Goal: Task Accomplishment & Management: Complete application form

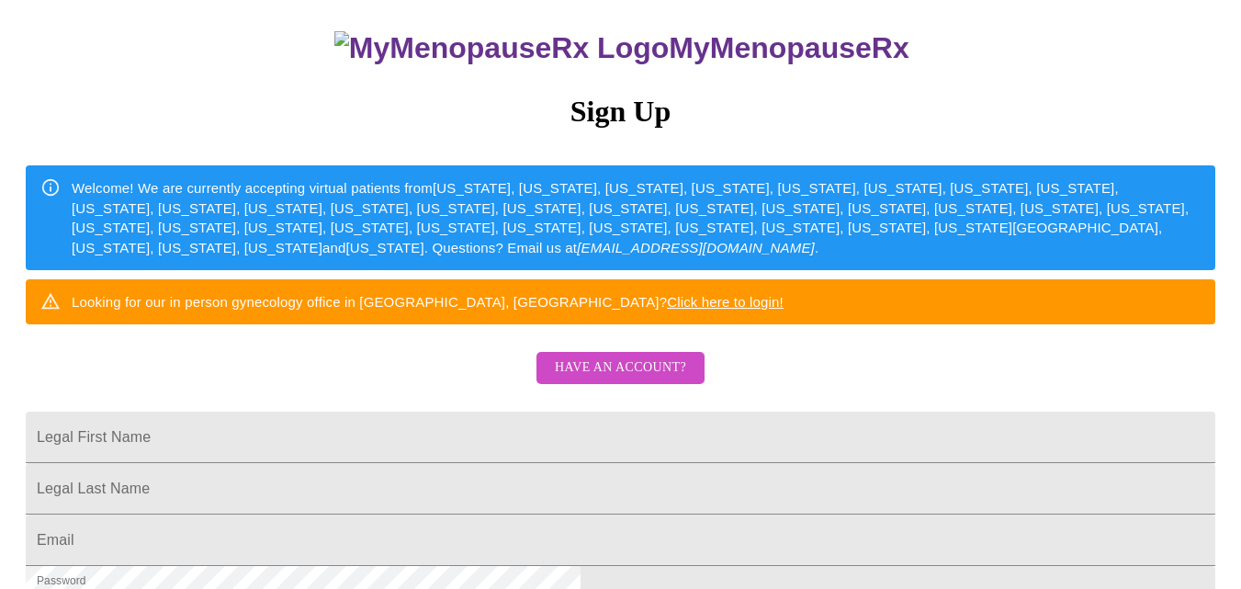
scroll to position [141, 0]
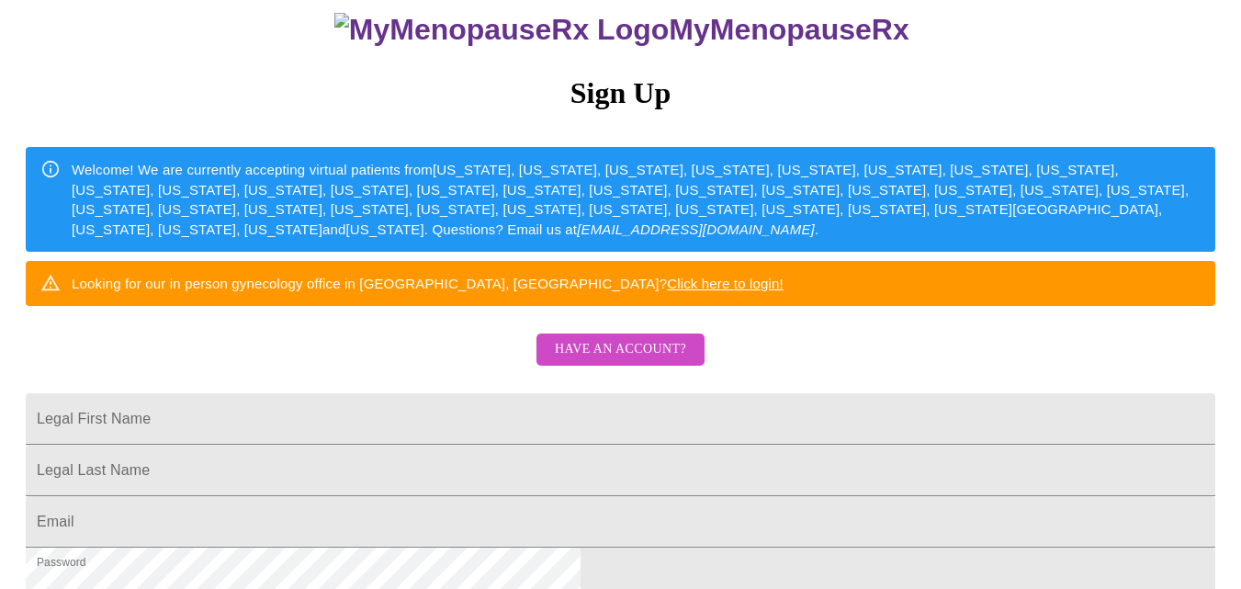
click at [662, 361] on span "Have an account?" at bounding box center [620, 349] width 131 height 23
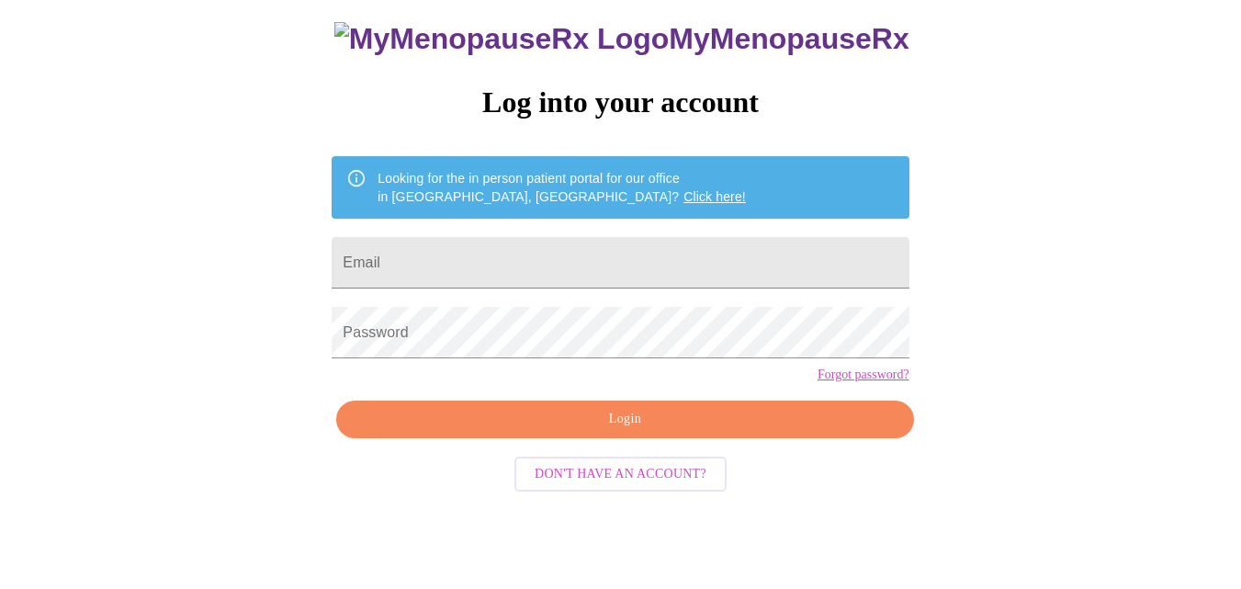
scroll to position [77, 0]
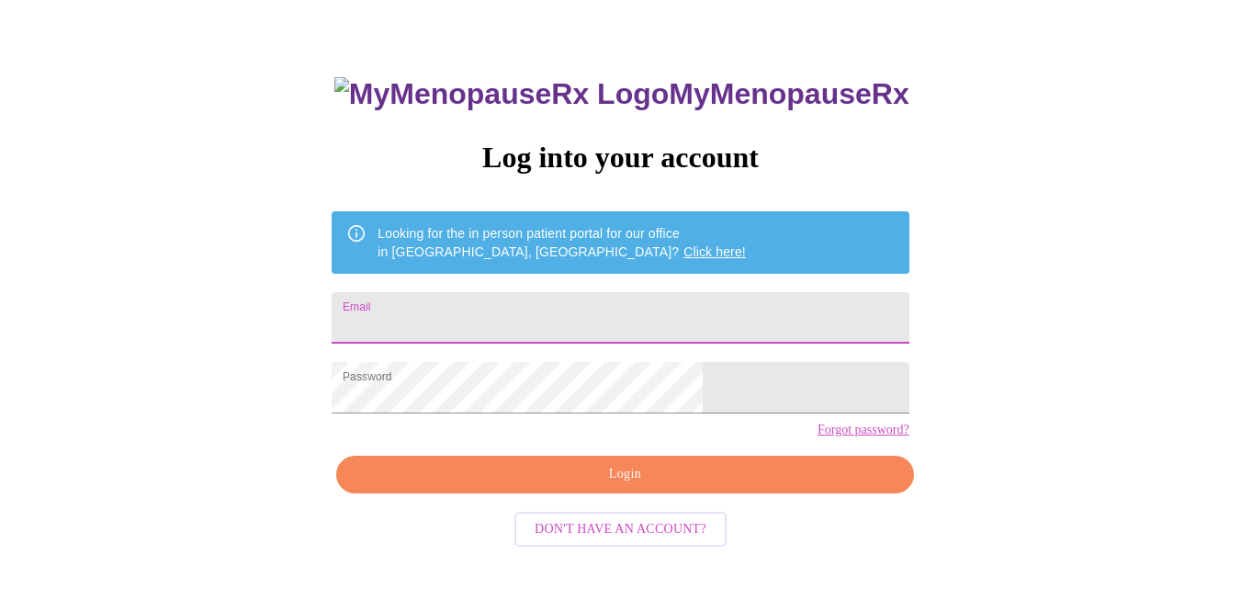
click at [621, 319] on input "Email" at bounding box center [620, 317] width 577 height 51
type input "[EMAIL_ADDRESS][DOMAIN_NAME]"
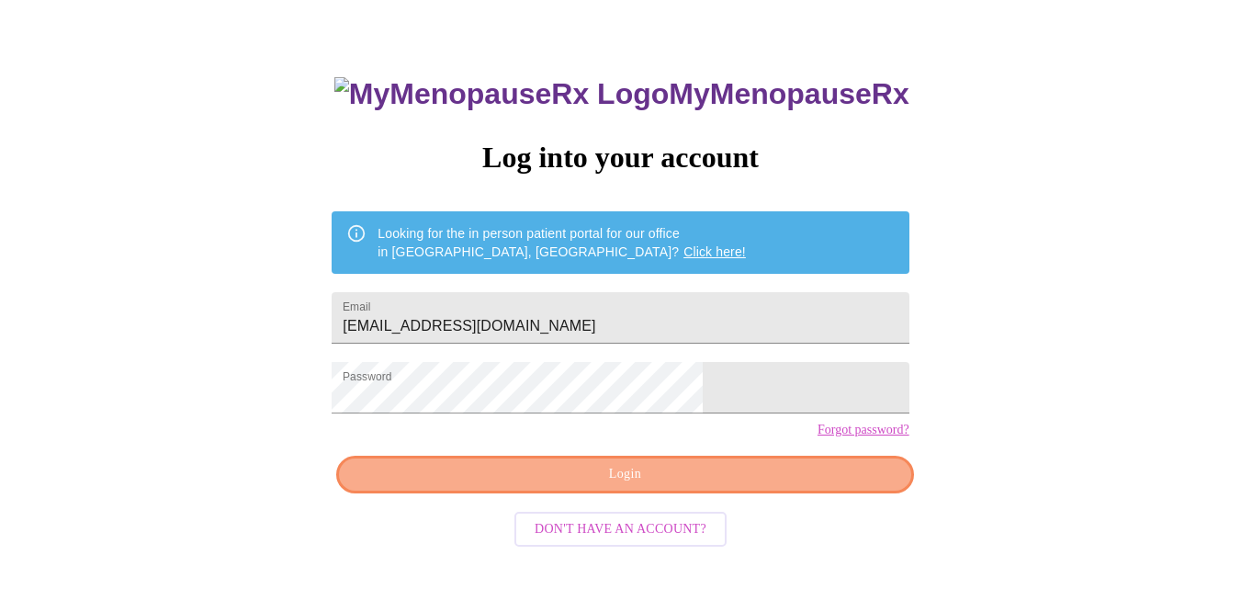
click at [752, 486] on span "Login" at bounding box center [624, 474] width 535 height 23
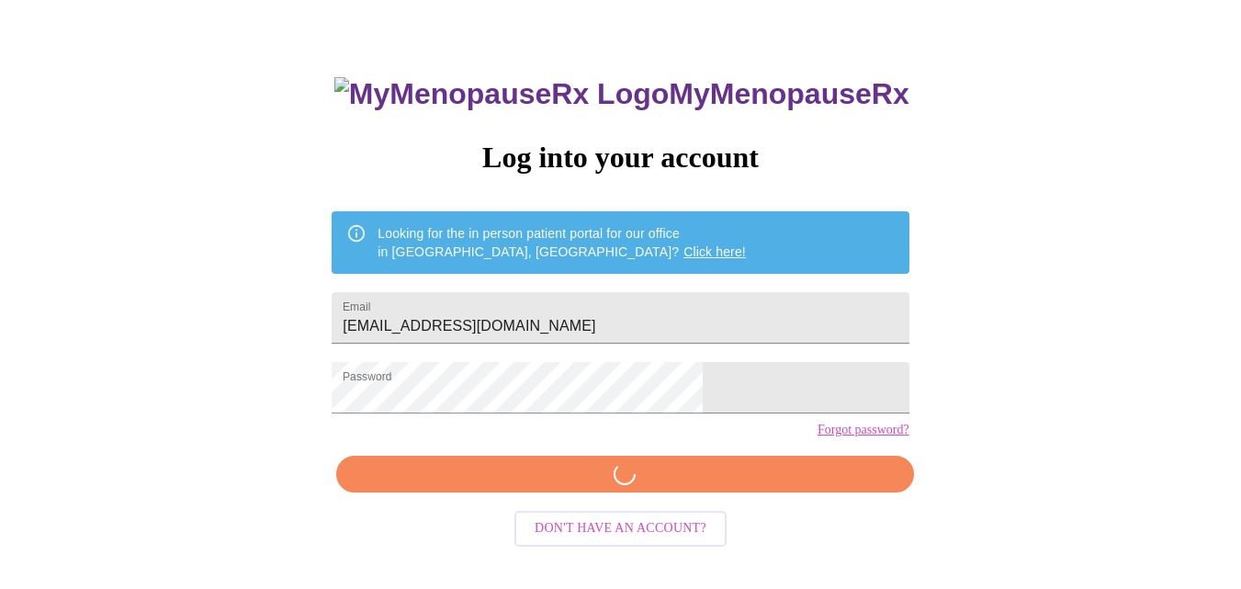
scroll to position [76, 0]
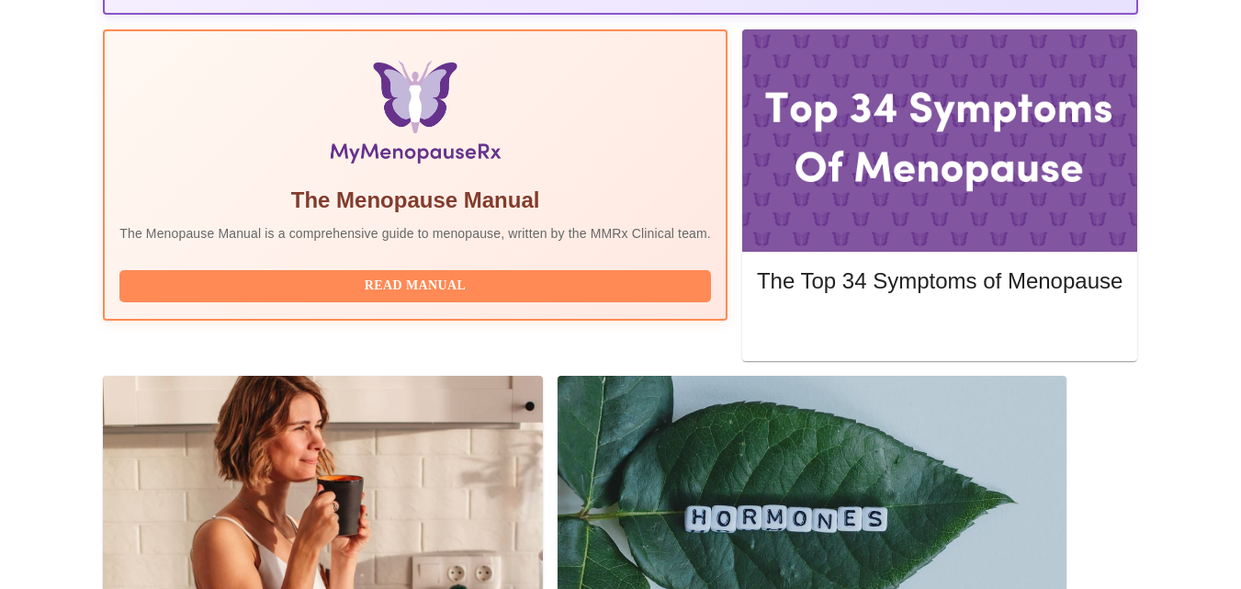
scroll to position [589, 0]
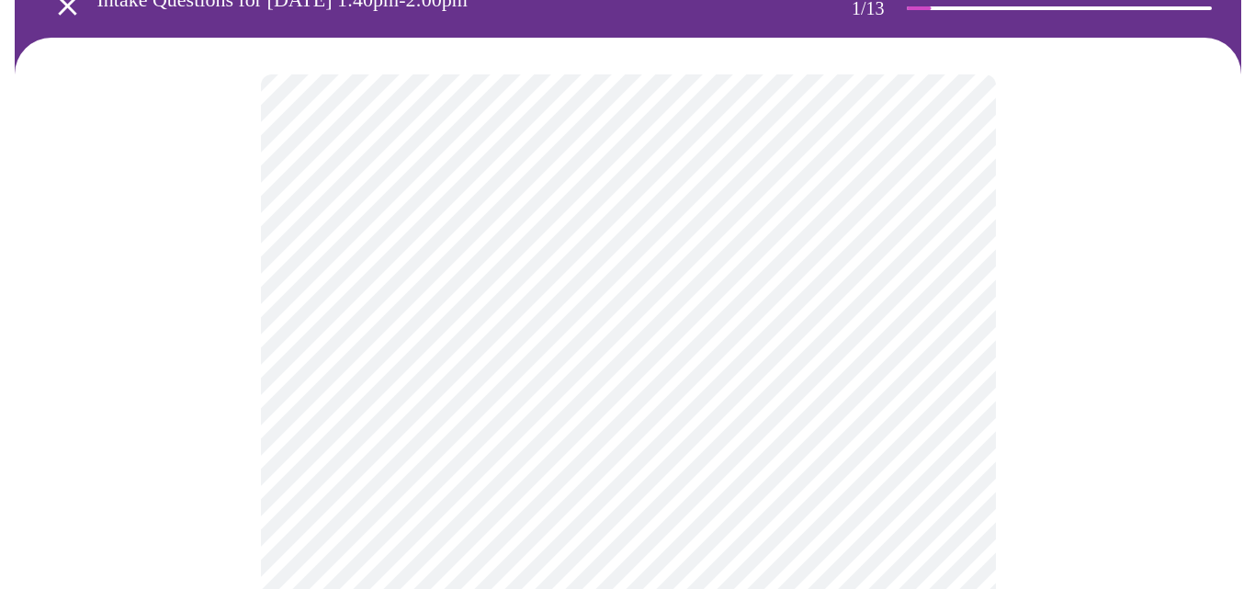
scroll to position [141, 0]
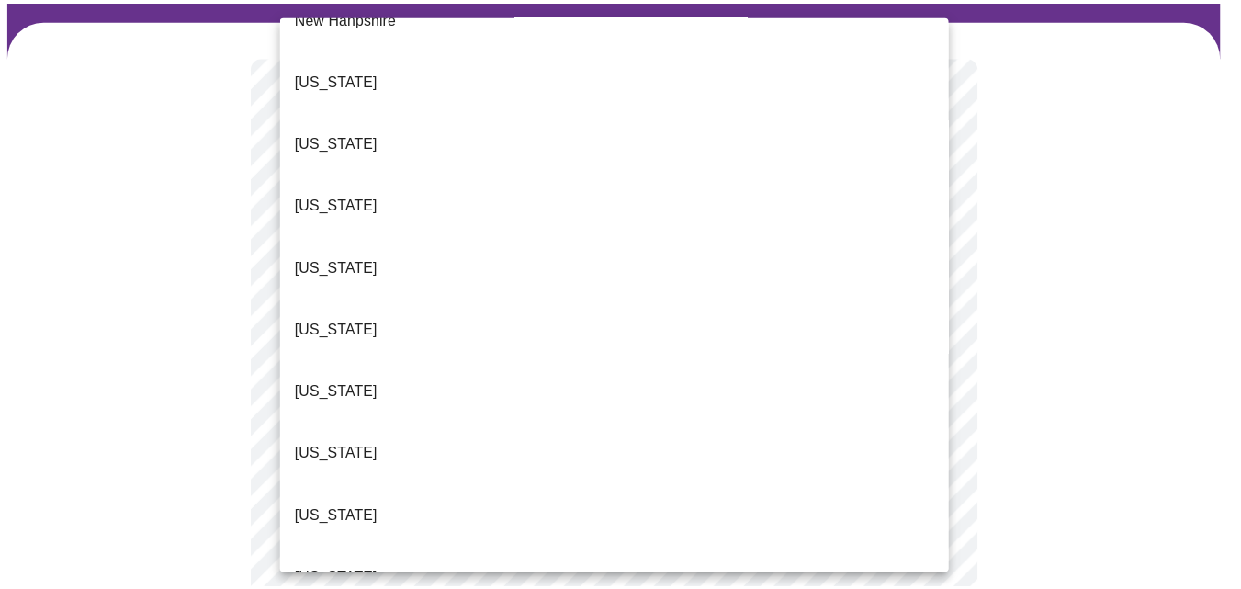
scroll to position [1789, 0]
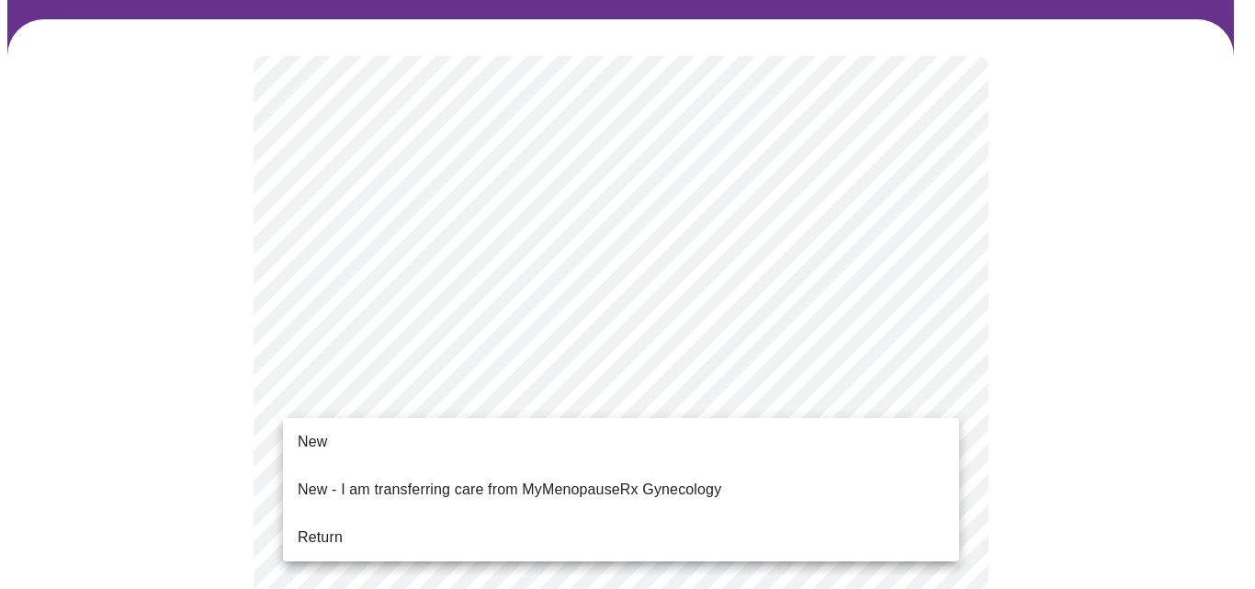
click at [423, 521] on li "Return" at bounding box center [621, 537] width 676 height 33
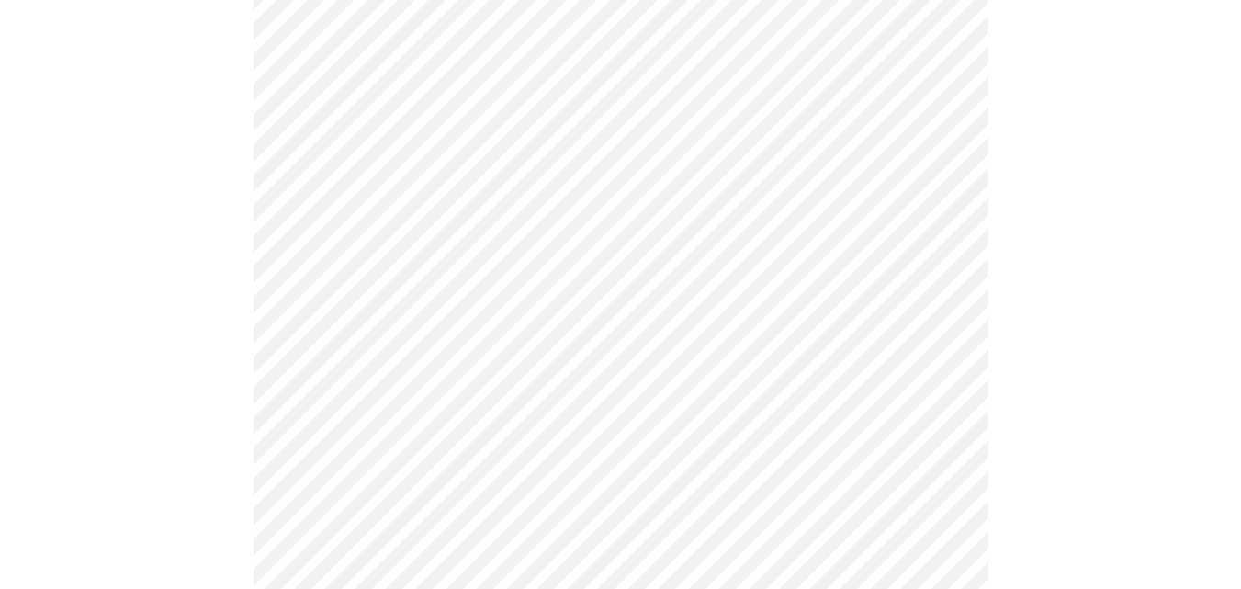
scroll to position [426, 0]
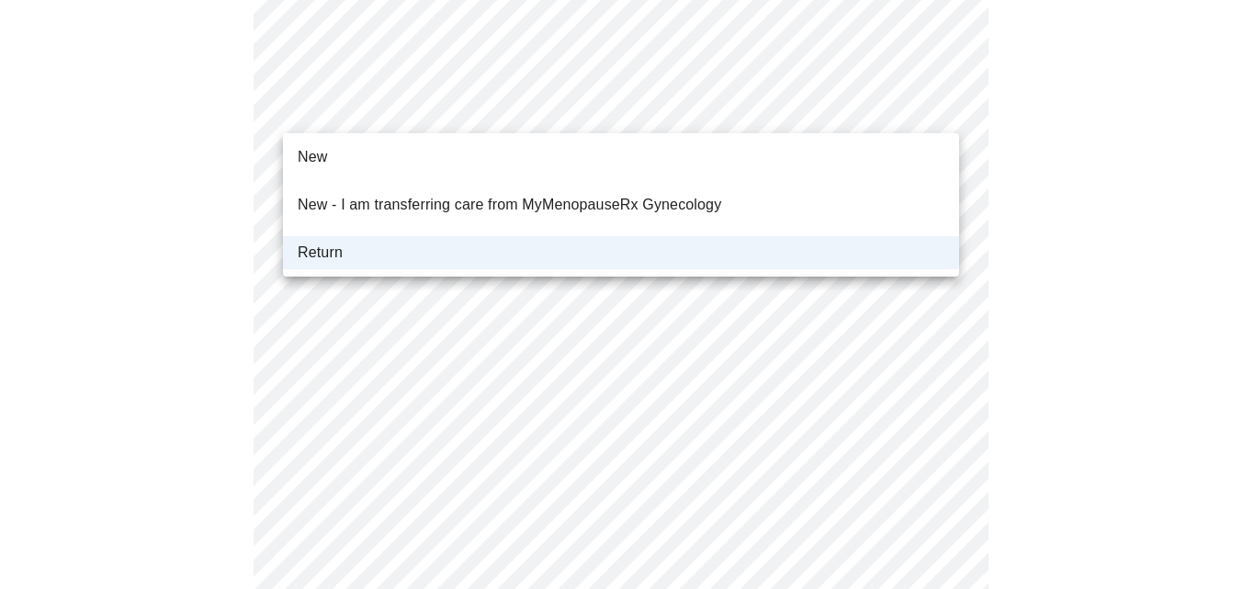
click at [938, 111] on body "MyMenopauseRx Appointments Messaging Labs Uploads Medications Community Refer a…" at bounding box center [627, 483] width 1240 height 1805
click at [1034, 170] on div at bounding box center [627, 294] width 1255 height 589
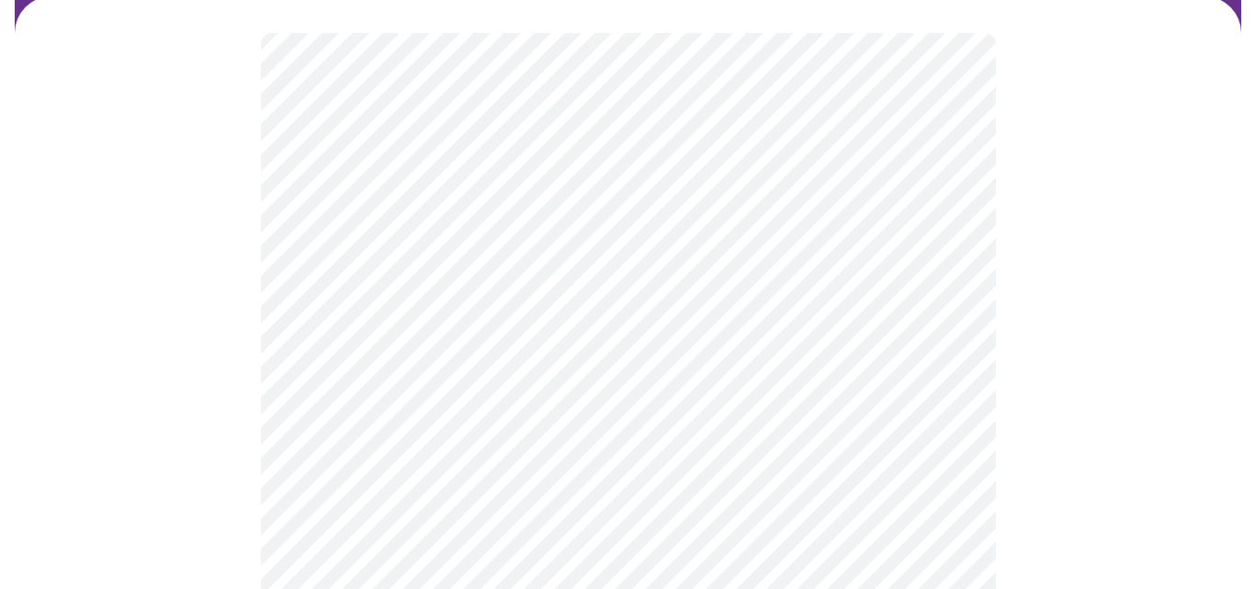
scroll to position [166, 0]
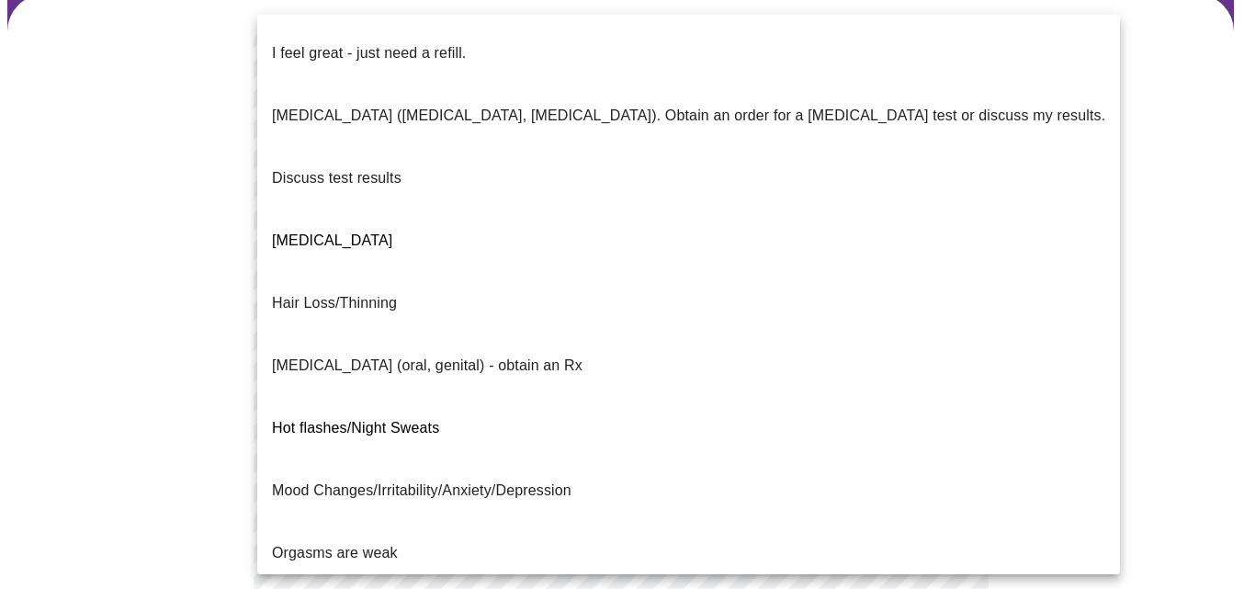
click at [940, 204] on body "MyMenopauseRx Appointments Messaging Labs Uploads Medications Community Refer a…" at bounding box center [627, 491] width 1240 height 1300
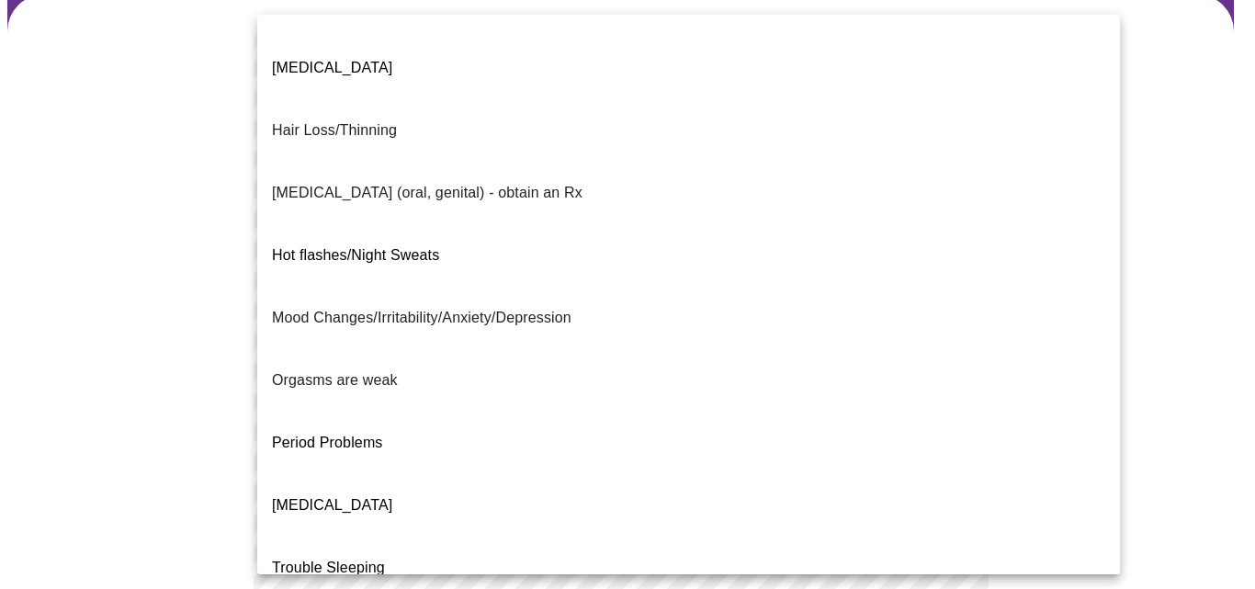
scroll to position [179, 0]
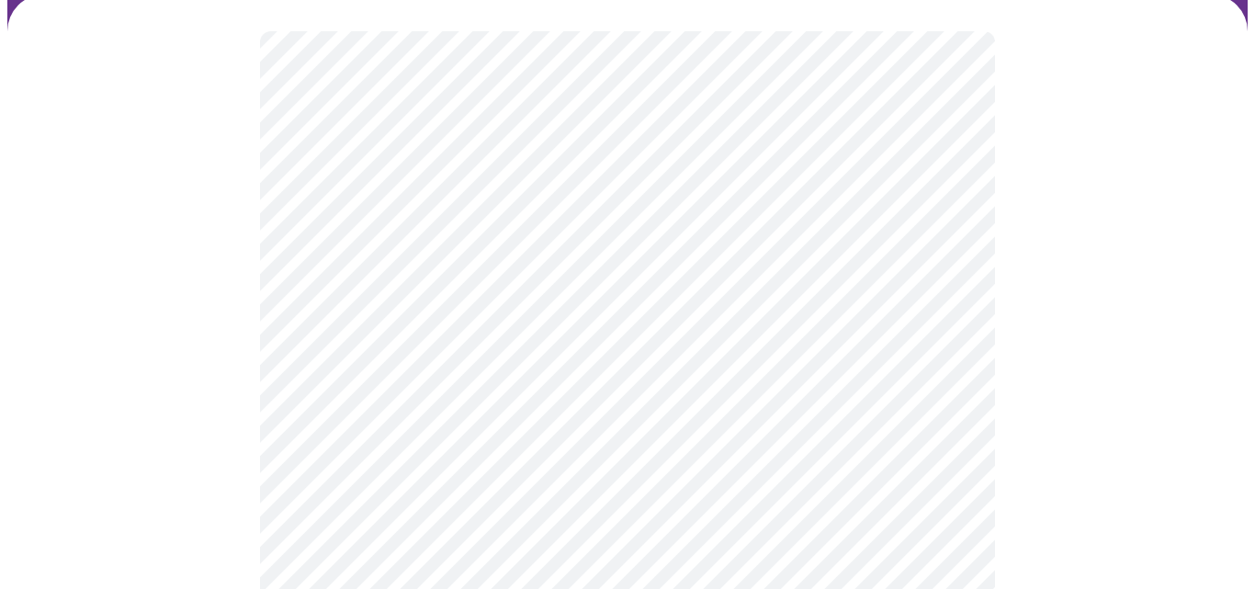
click at [940, 369] on body "MyMenopauseRx Appointments Messaging Labs Uploads Medications Community Refer a…" at bounding box center [627, 485] width 1240 height 1289
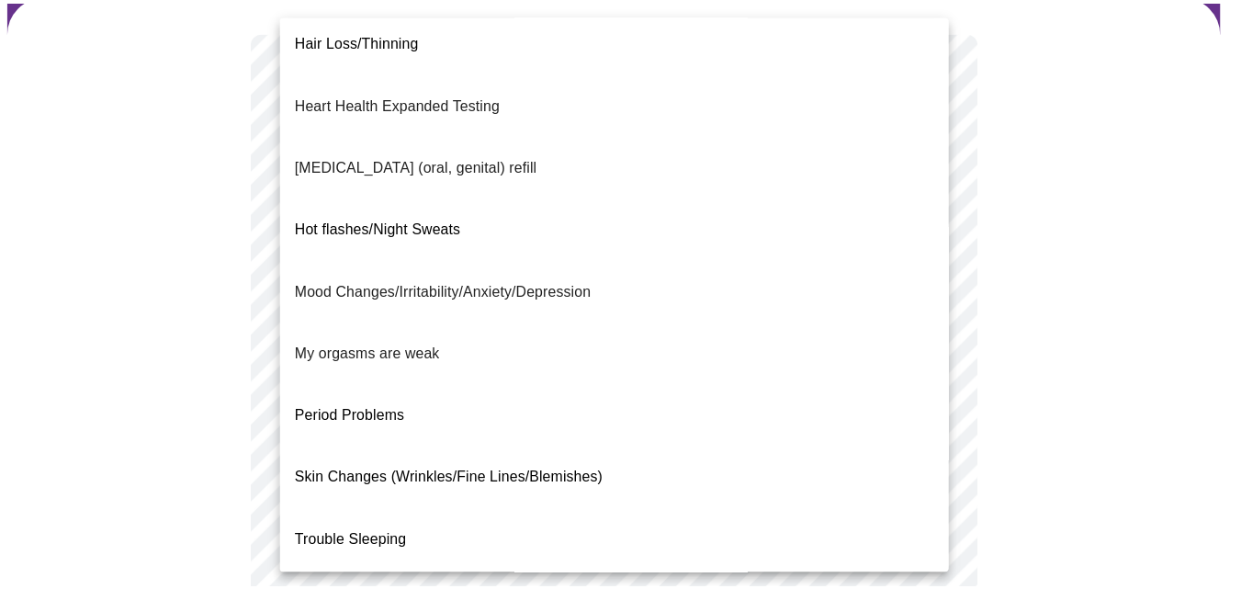
scroll to position [267, 0]
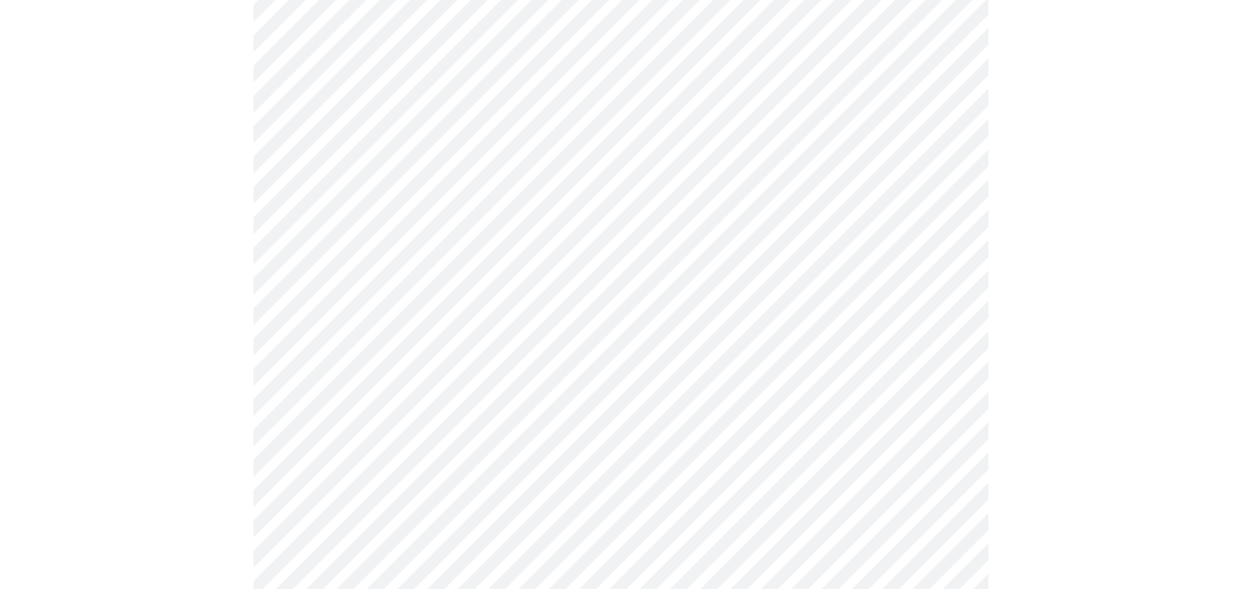
scroll to position [351, 0]
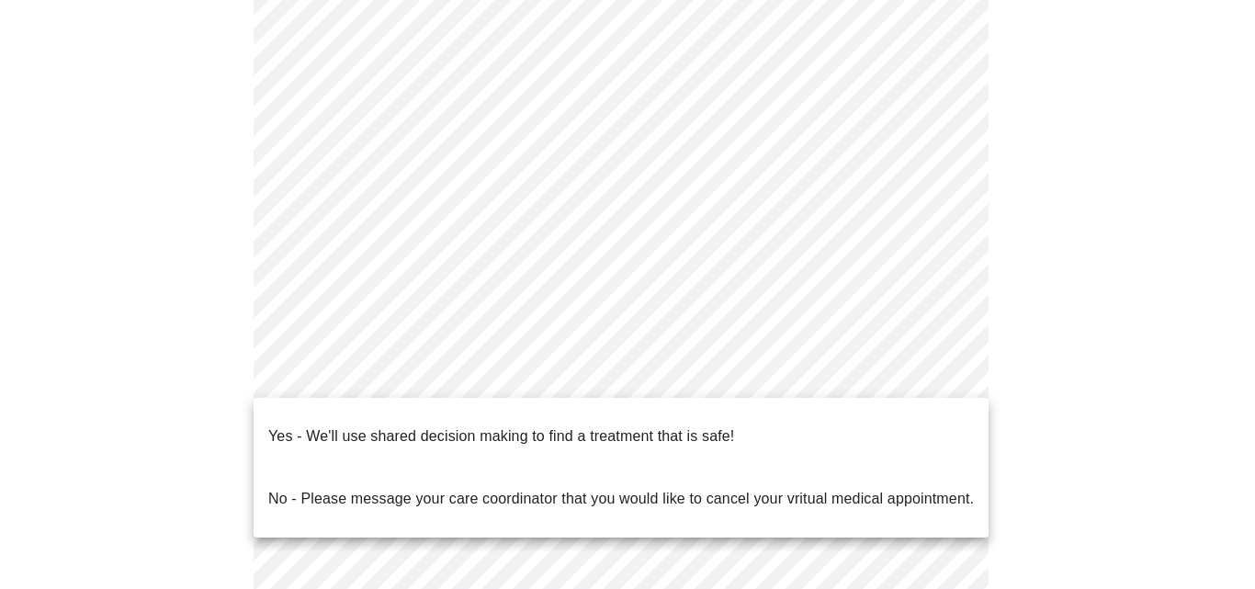
click at [942, 371] on body "MyMenopauseRx Appointments Messaging Labs Uploads Medications Community Refer a…" at bounding box center [627, 296] width 1240 height 1278
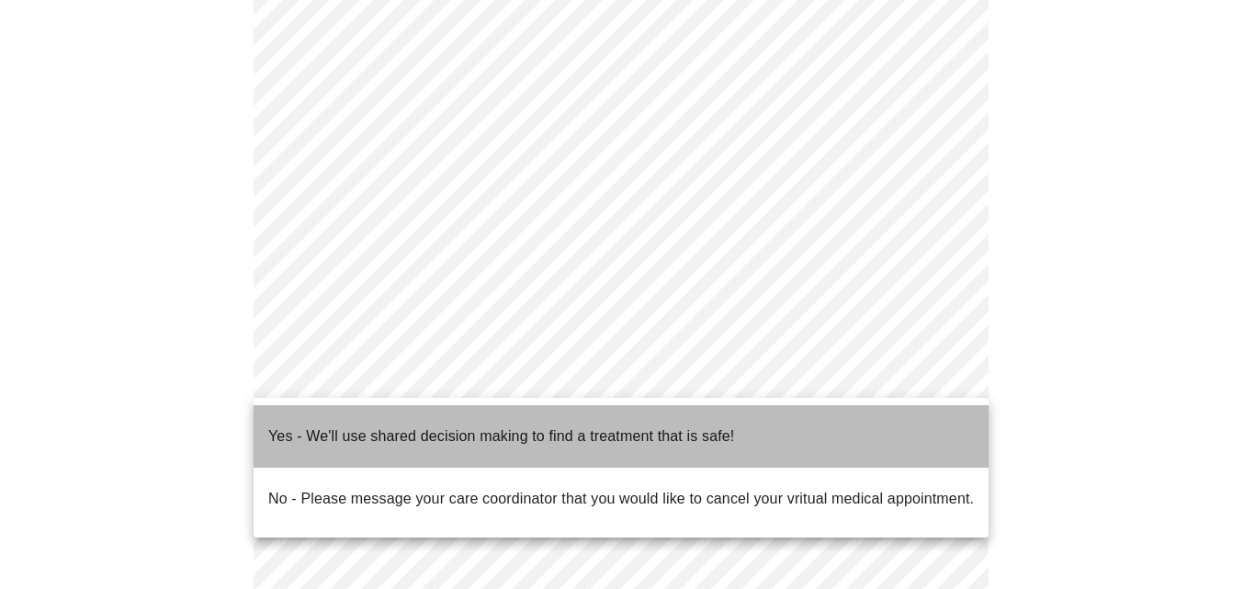
click at [863, 422] on li "Yes - We'll use shared decision making to find a treatment that is safe!" at bounding box center [620, 436] width 735 height 62
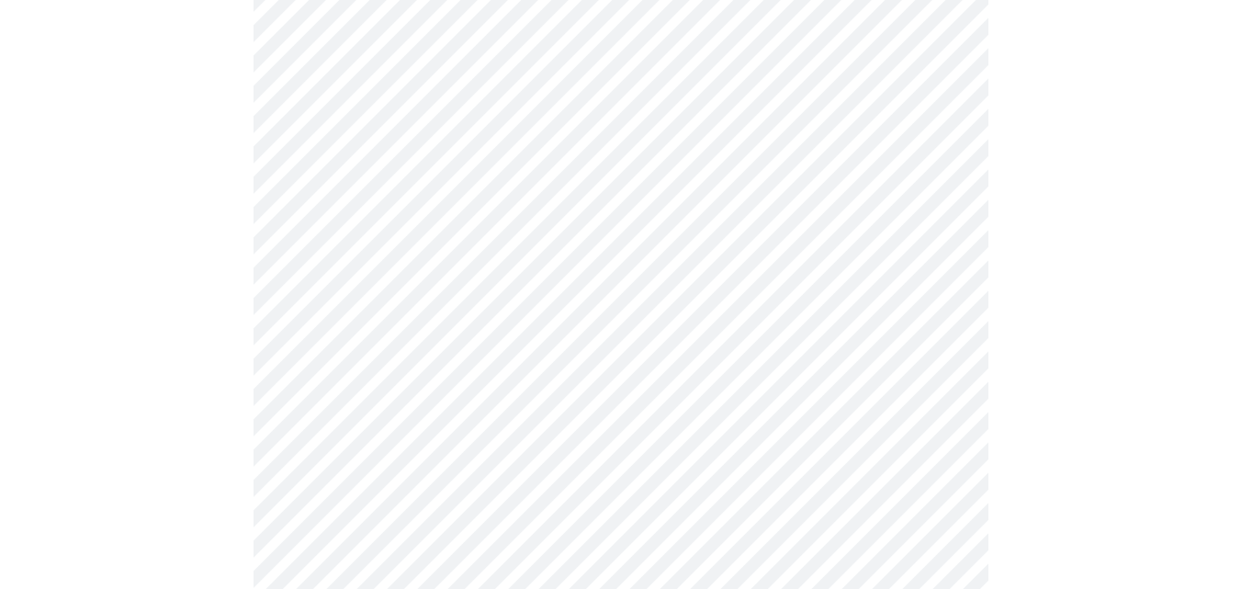
scroll to position [0, 0]
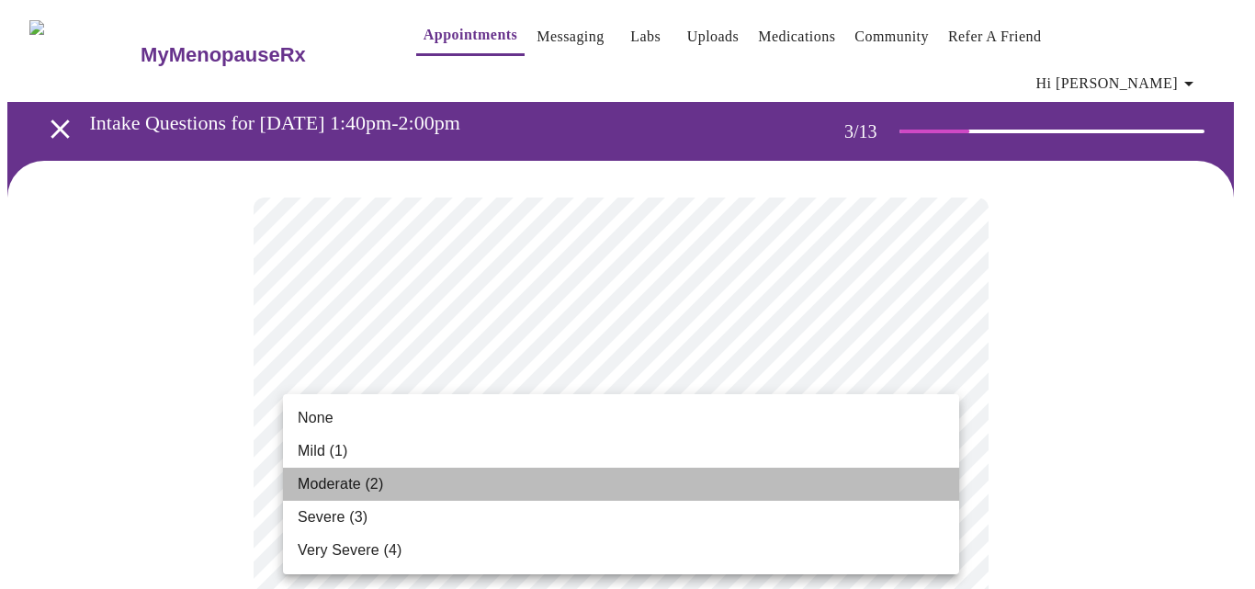
click at [908, 482] on li "Moderate (2)" at bounding box center [621, 483] width 676 height 33
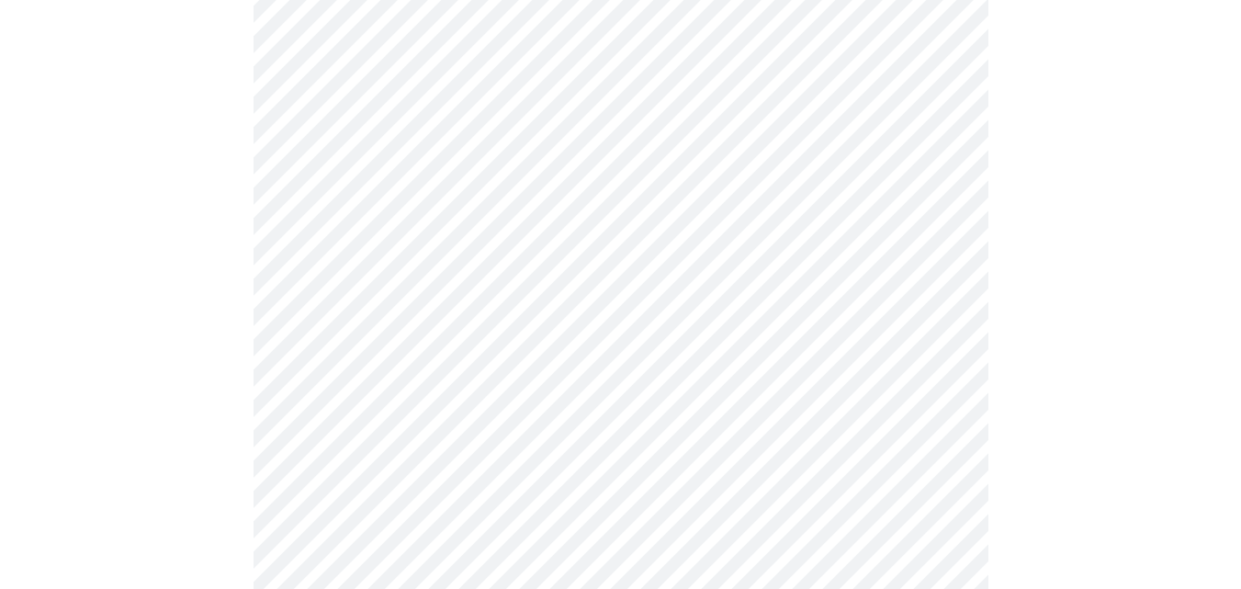
scroll to position [335, 0]
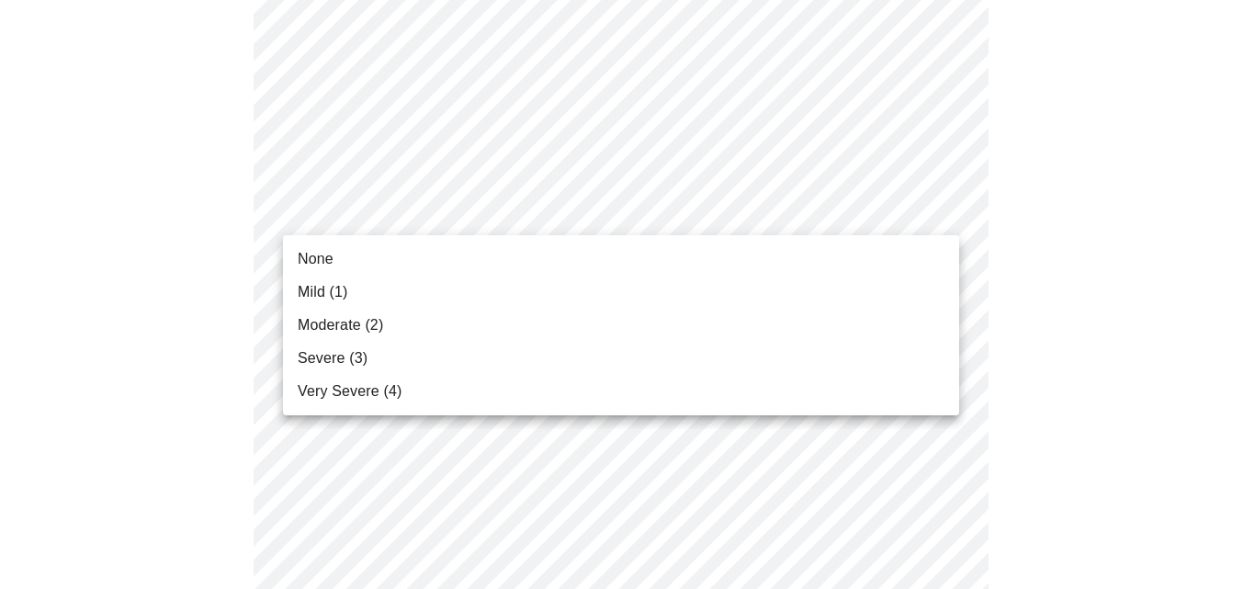
click at [886, 259] on li "None" at bounding box center [621, 258] width 676 height 33
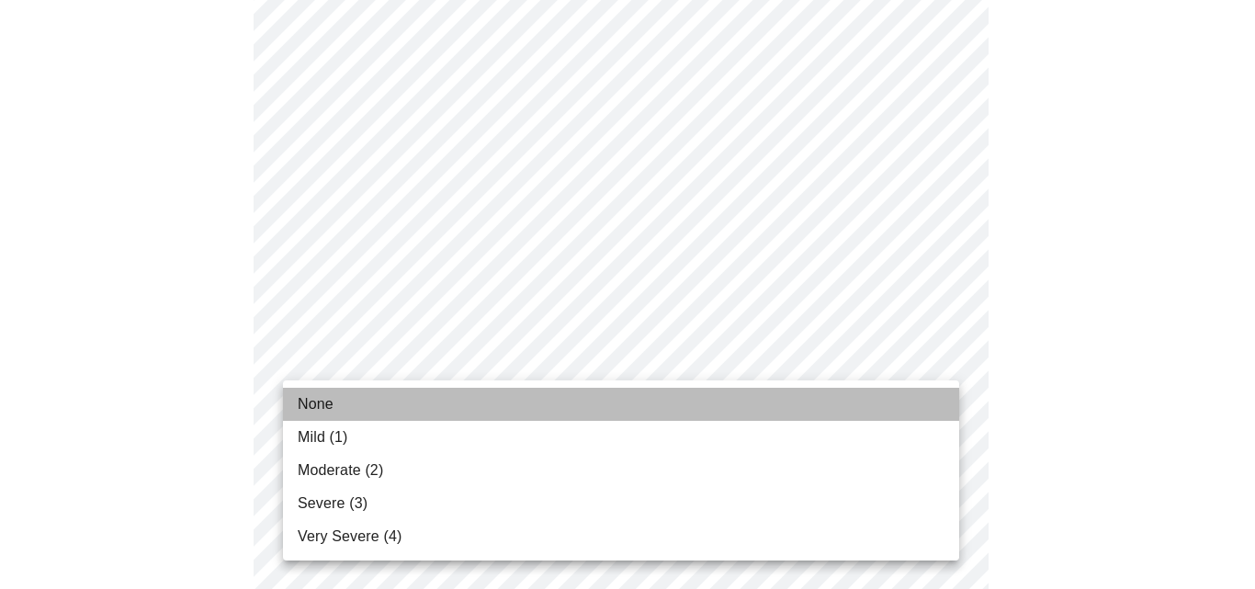
click at [874, 400] on li "None" at bounding box center [621, 404] width 676 height 33
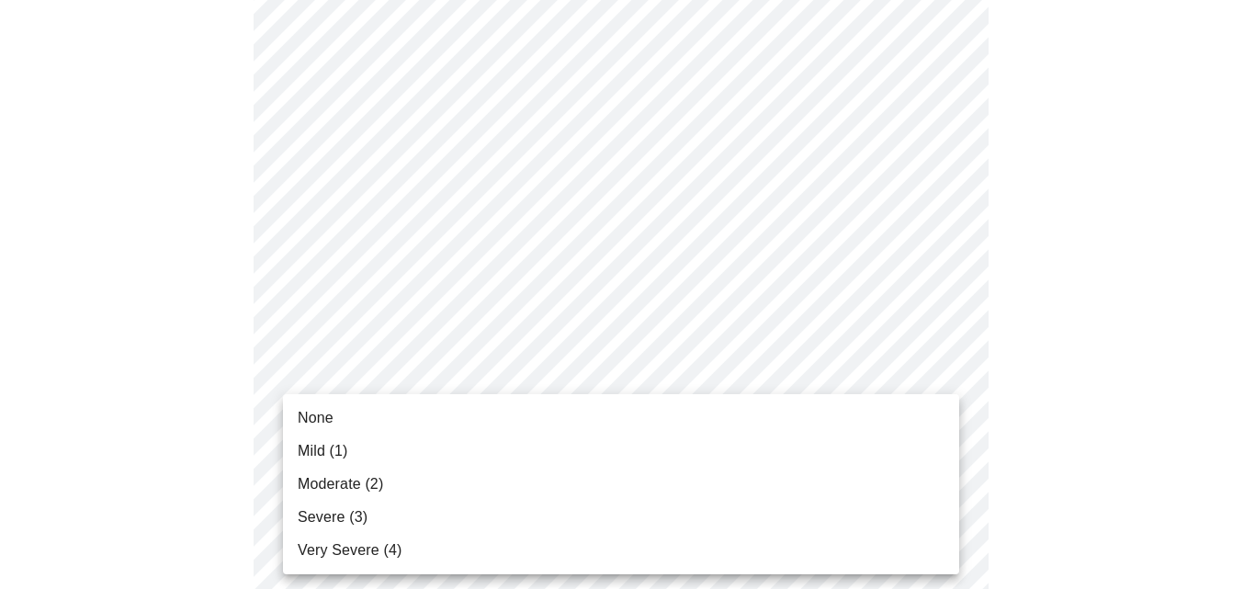
click at [895, 456] on li "Mild (1)" at bounding box center [621, 450] width 676 height 33
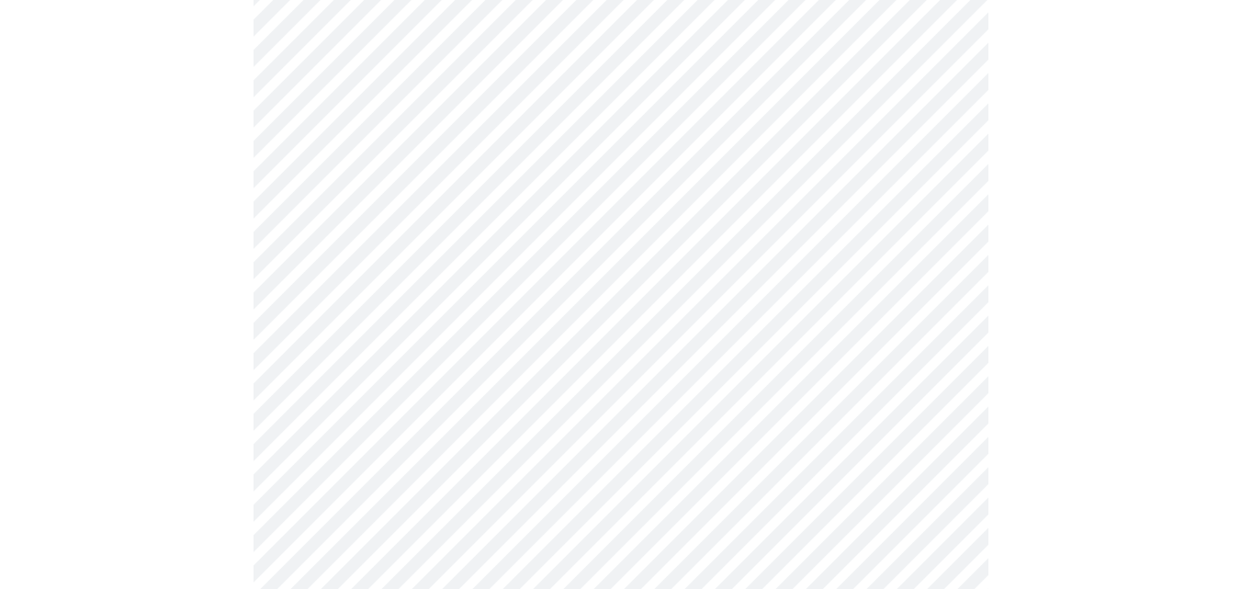
scroll to position [648, 0]
click at [943, 303] on body "MyMenopauseRx Appointments Messaging Labs Uploads Medications Community Refer a…" at bounding box center [620, 542] width 1226 height 2366
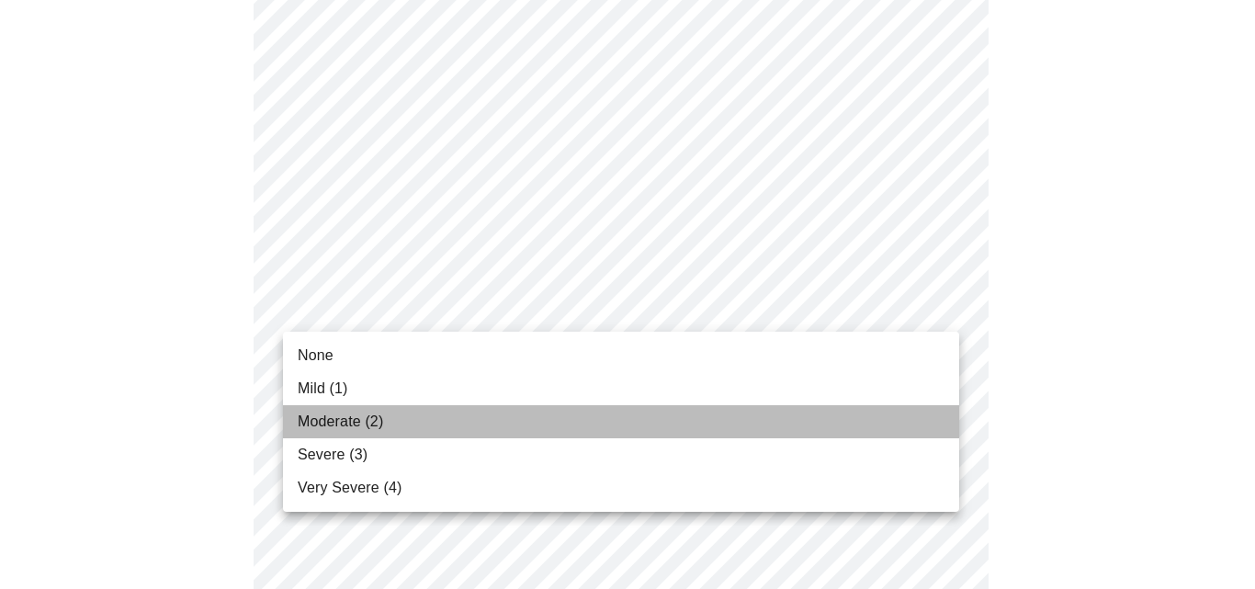
click at [872, 411] on li "Moderate (2)" at bounding box center [621, 421] width 676 height 33
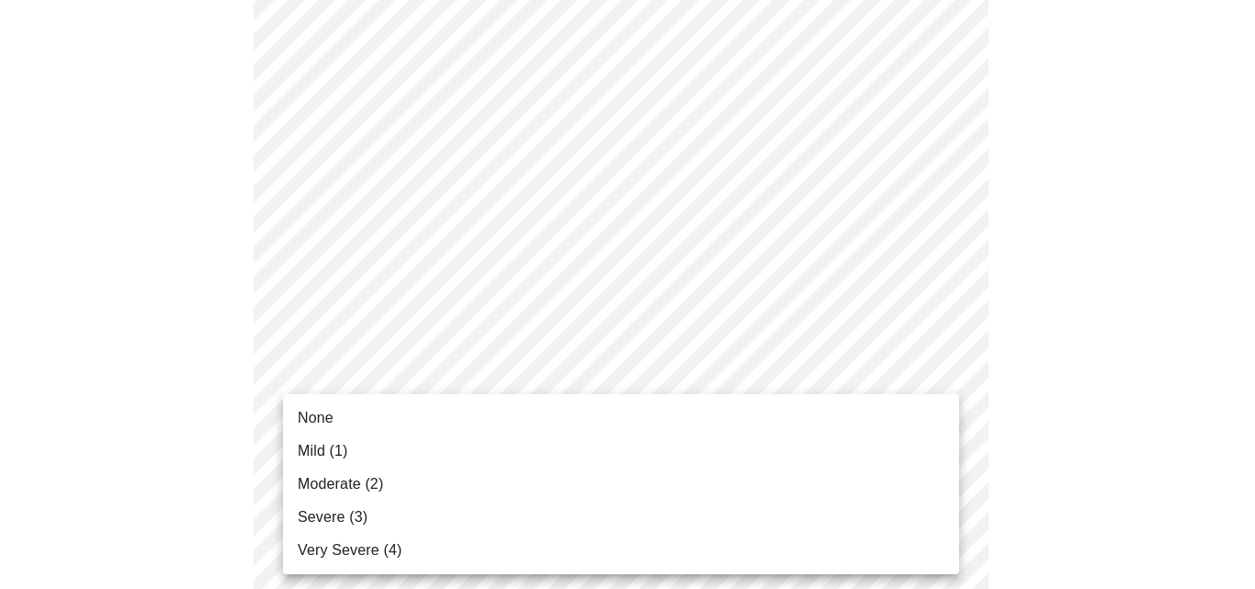
click at [933, 419] on body "MyMenopauseRx Appointments Messaging Labs Uploads Medications Community Refer a…" at bounding box center [627, 529] width 1240 height 2340
click at [861, 478] on li "Moderate (2)" at bounding box center [621, 483] width 676 height 33
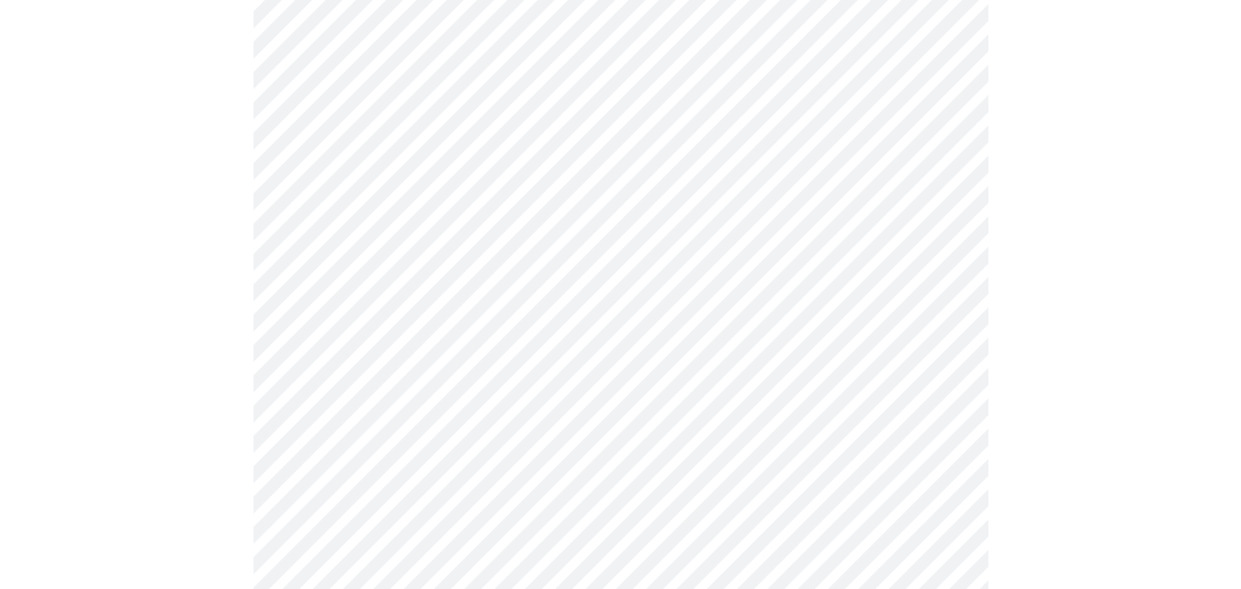
scroll to position [921, 0]
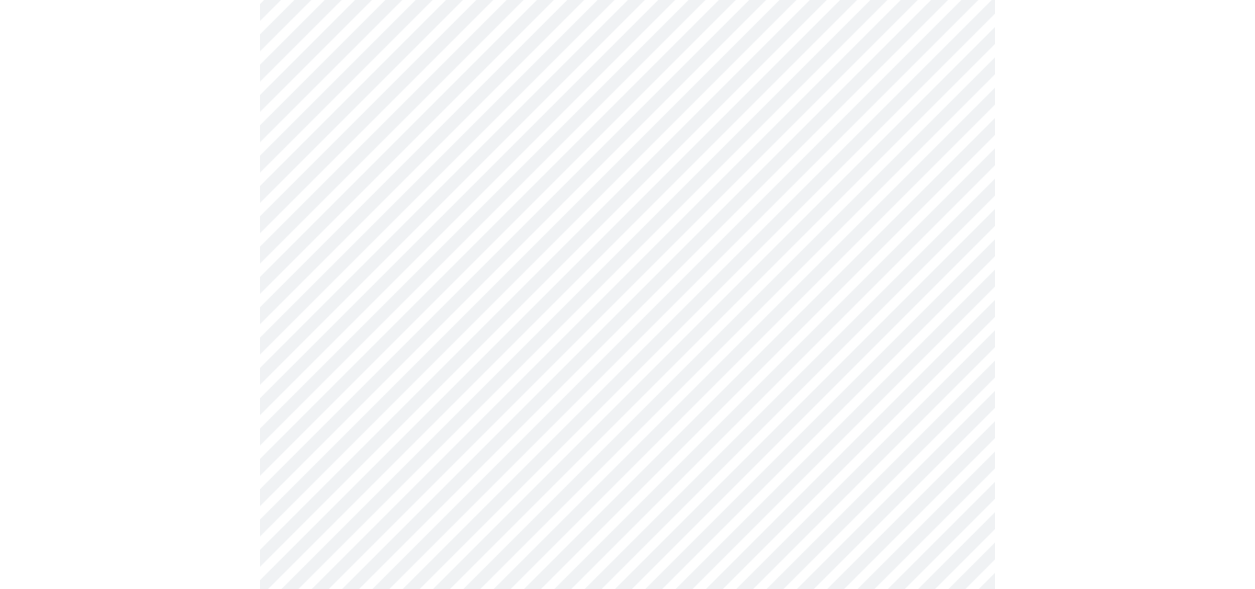
click at [940, 295] on body "MyMenopauseRx Appointments Messaging Labs Uploads Medications Community Refer a…" at bounding box center [627, 243] width 1240 height 2314
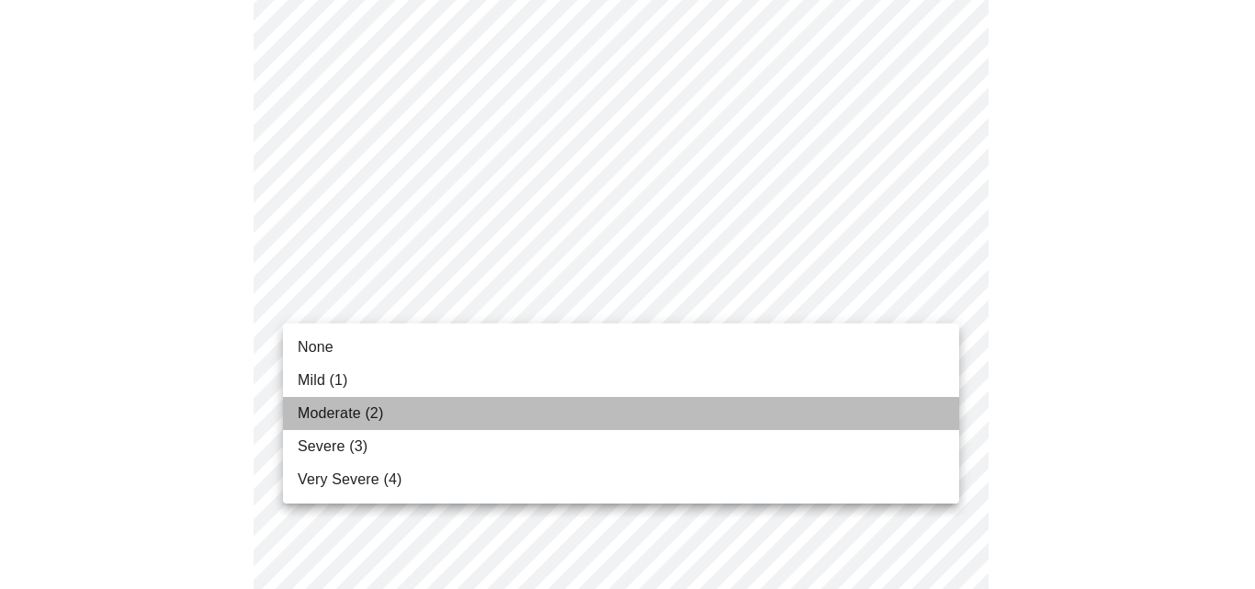
click at [892, 398] on li "Moderate (2)" at bounding box center [621, 413] width 676 height 33
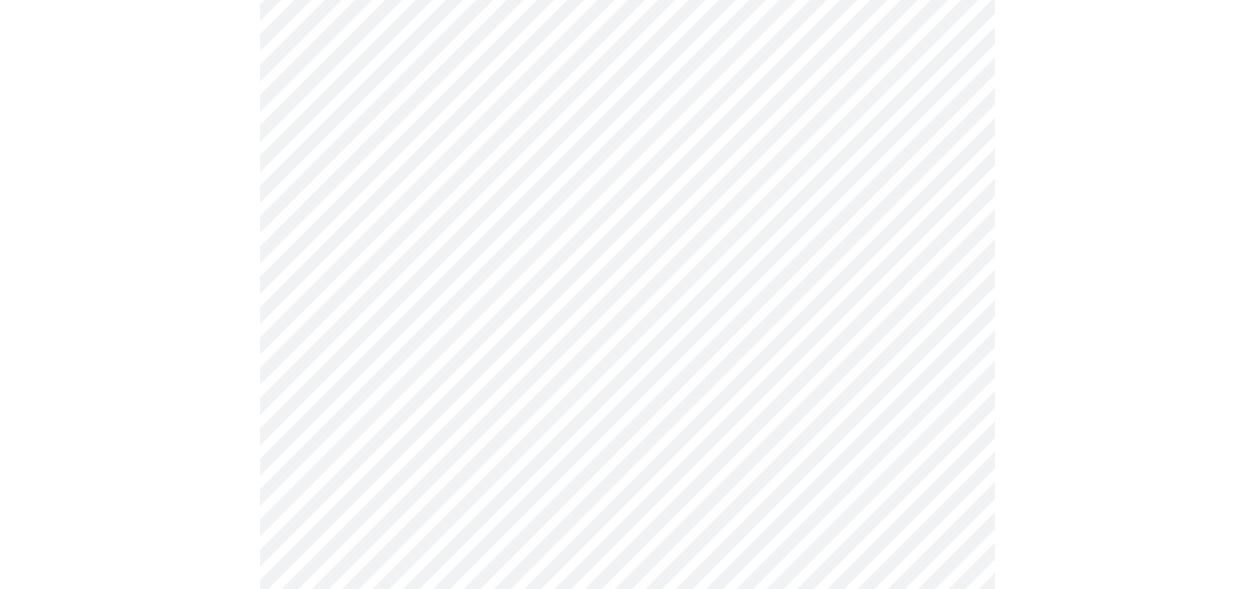
click at [936, 438] on body "MyMenopauseRx Appointments Messaging Labs Uploads Medications Community Refer a…" at bounding box center [627, 230] width 1240 height 2289
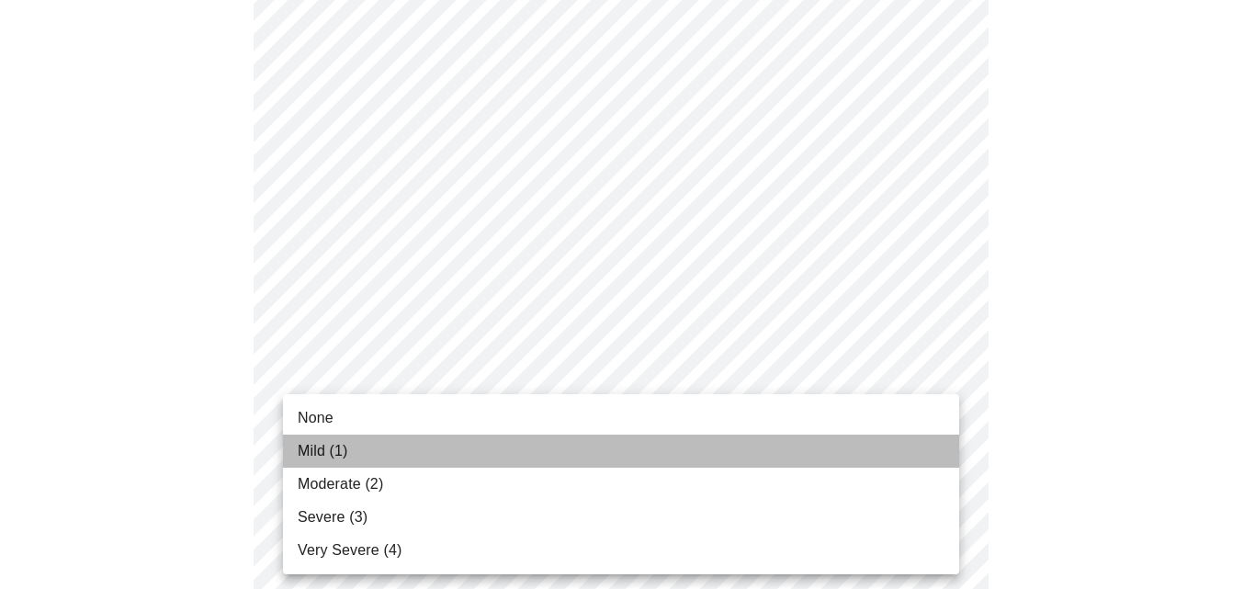
click at [936, 438] on li "Mild (1)" at bounding box center [621, 450] width 676 height 33
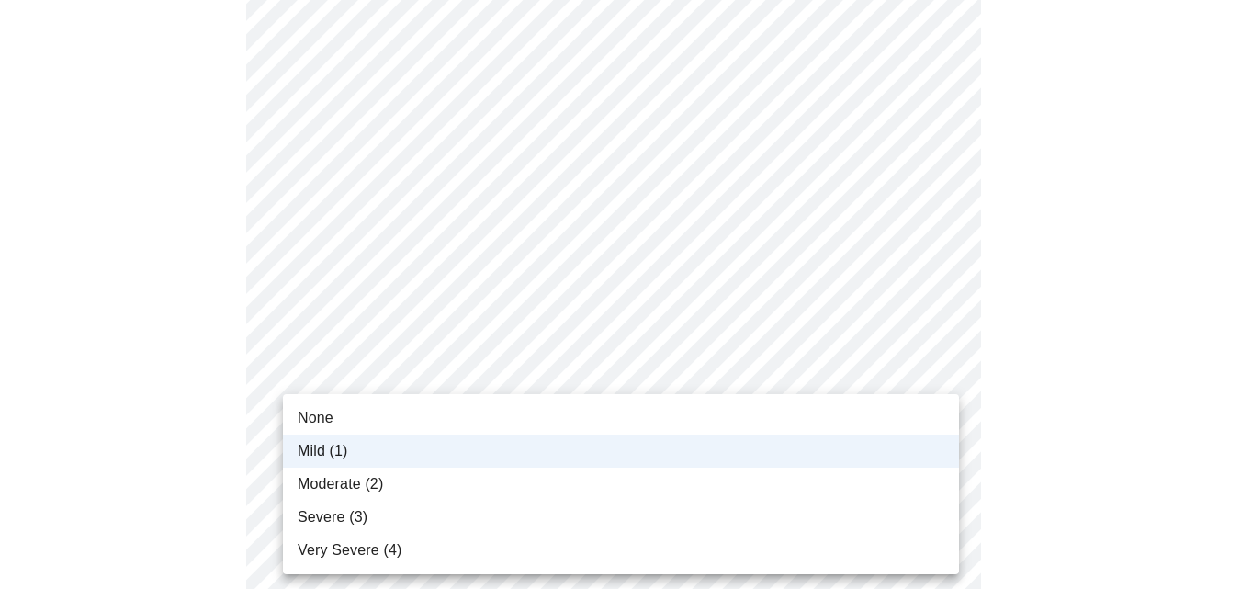
click at [940, 438] on body "MyMenopauseRx Appointments Messaging Labs Uploads Medications Community Refer a…" at bounding box center [620, 217] width 1226 height 2263
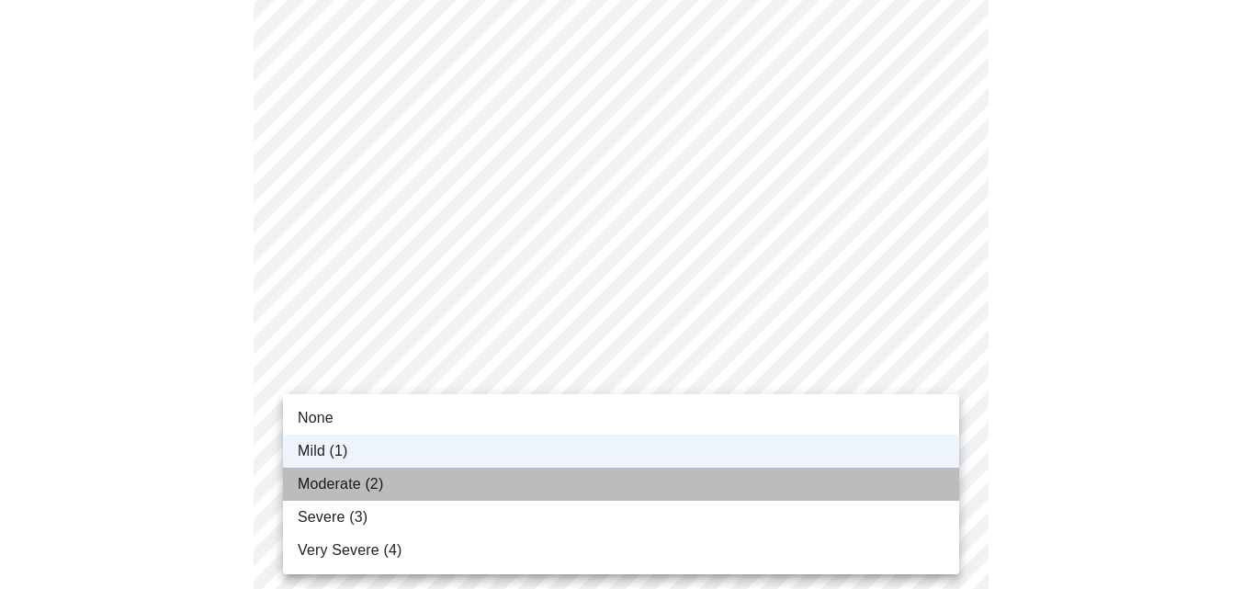
click at [923, 484] on li "Moderate (2)" at bounding box center [621, 483] width 676 height 33
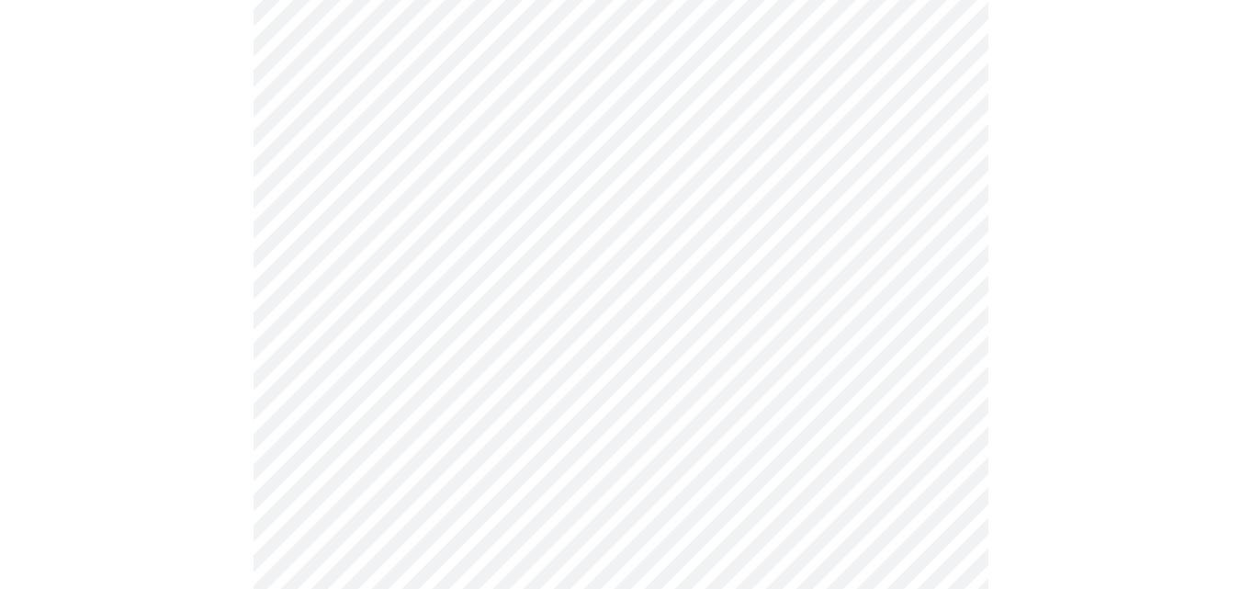
scroll to position [1139, 0]
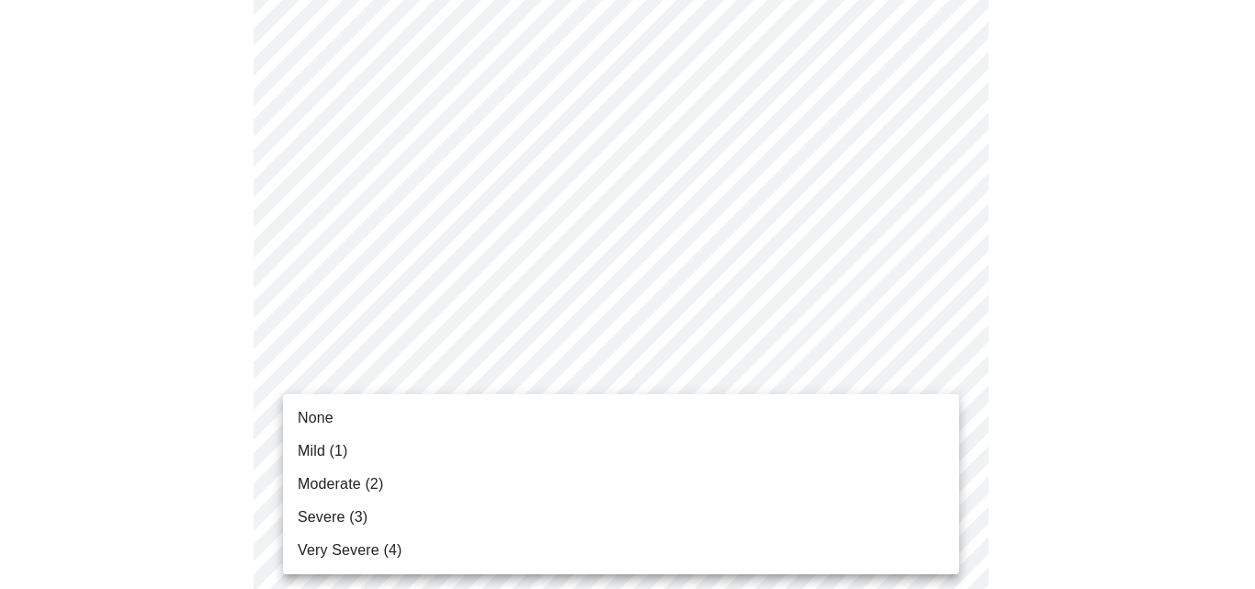
click at [945, 367] on body "MyMenopauseRx Appointments Messaging Labs Uploads Medications Community Refer a…" at bounding box center [627, 0] width 1240 height 2263
click at [869, 428] on li "None" at bounding box center [621, 417] width 676 height 33
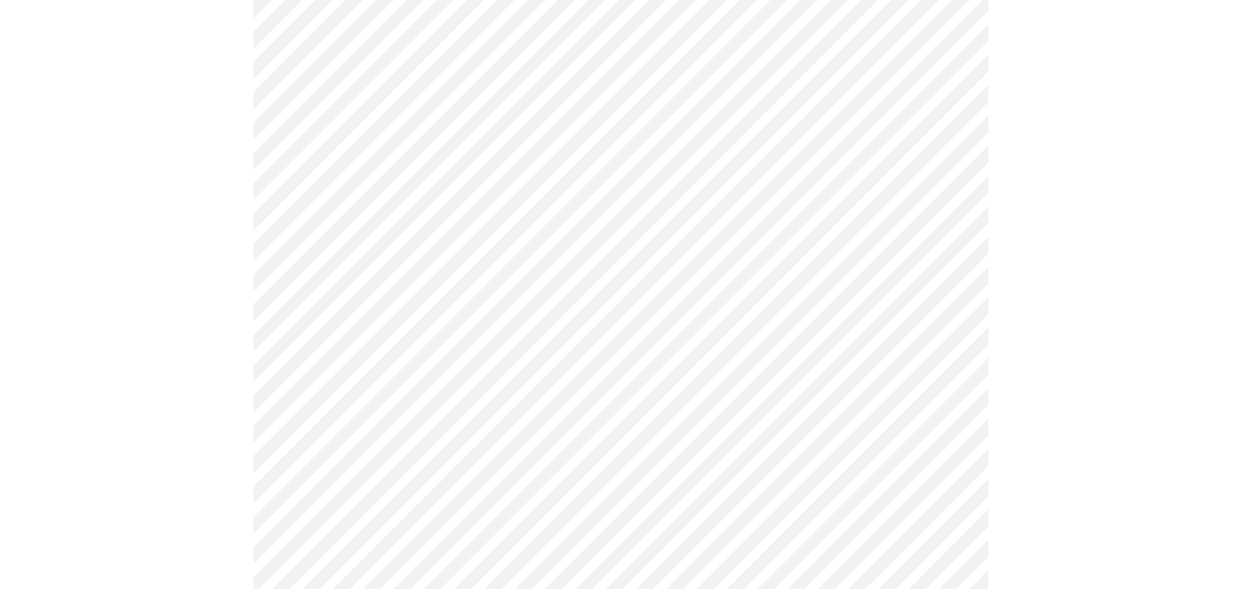
scroll to position [1325, 0]
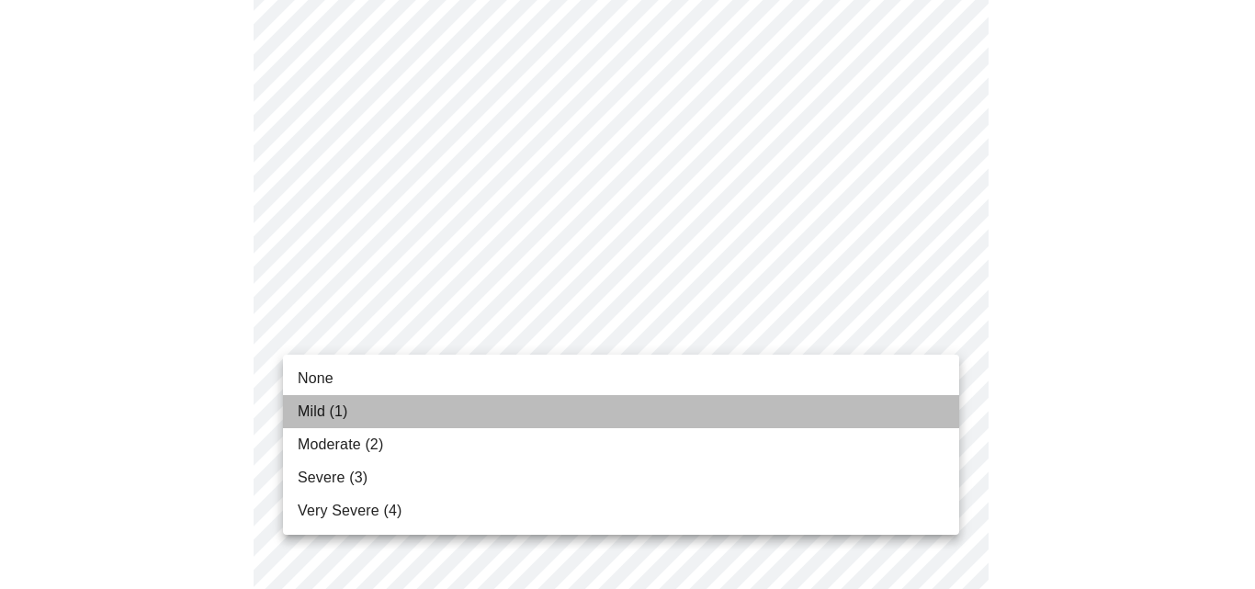
click at [850, 414] on li "Mild (1)" at bounding box center [621, 411] width 676 height 33
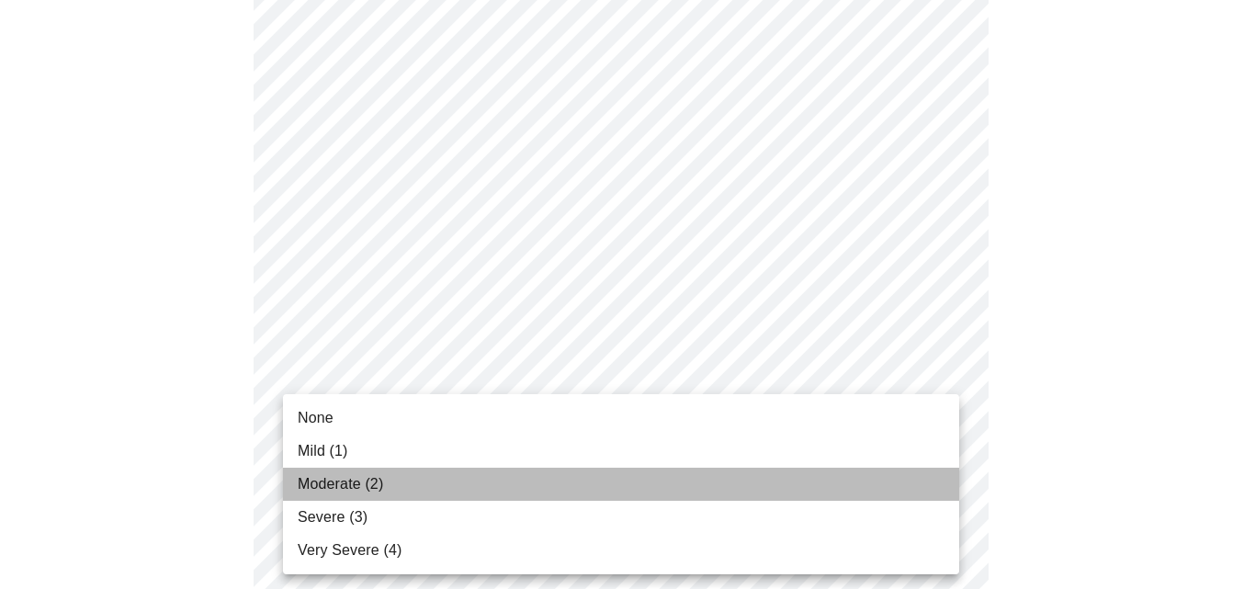
click at [890, 490] on li "Moderate (2)" at bounding box center [621, 483] width 676 height 33
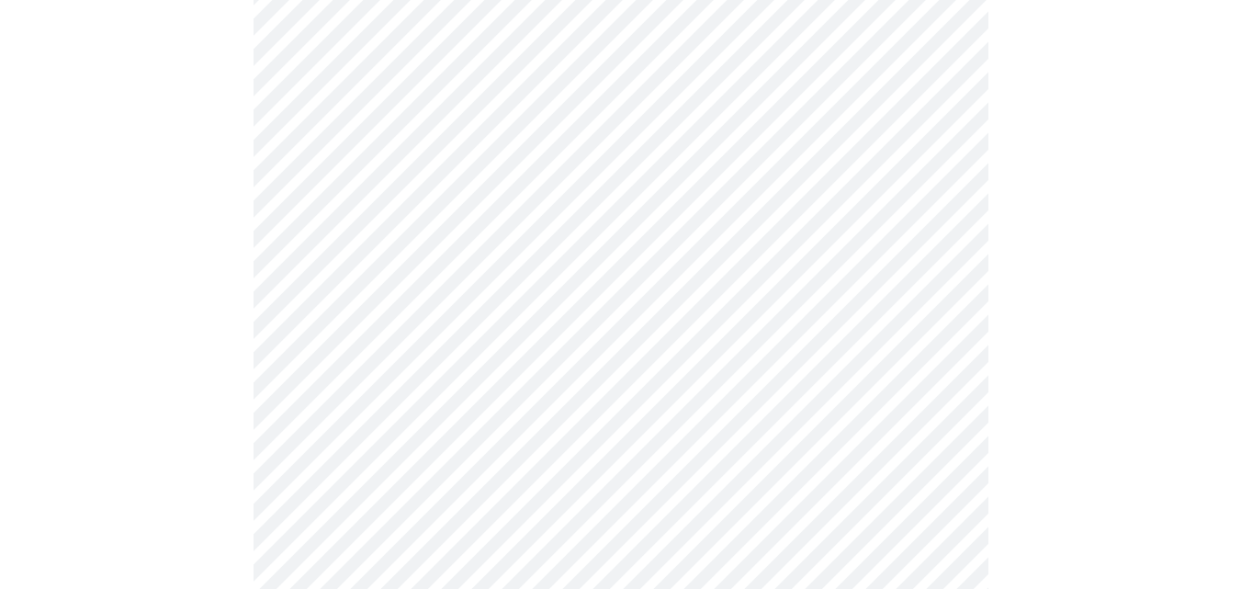
scroll to position [703, 0]
click at [942, 414] on body "MyMenopauseRx Appointments Messaging Labs Uploads Medications Community Refer a…" at bounding box center [620, 223] width 1226 height 1839
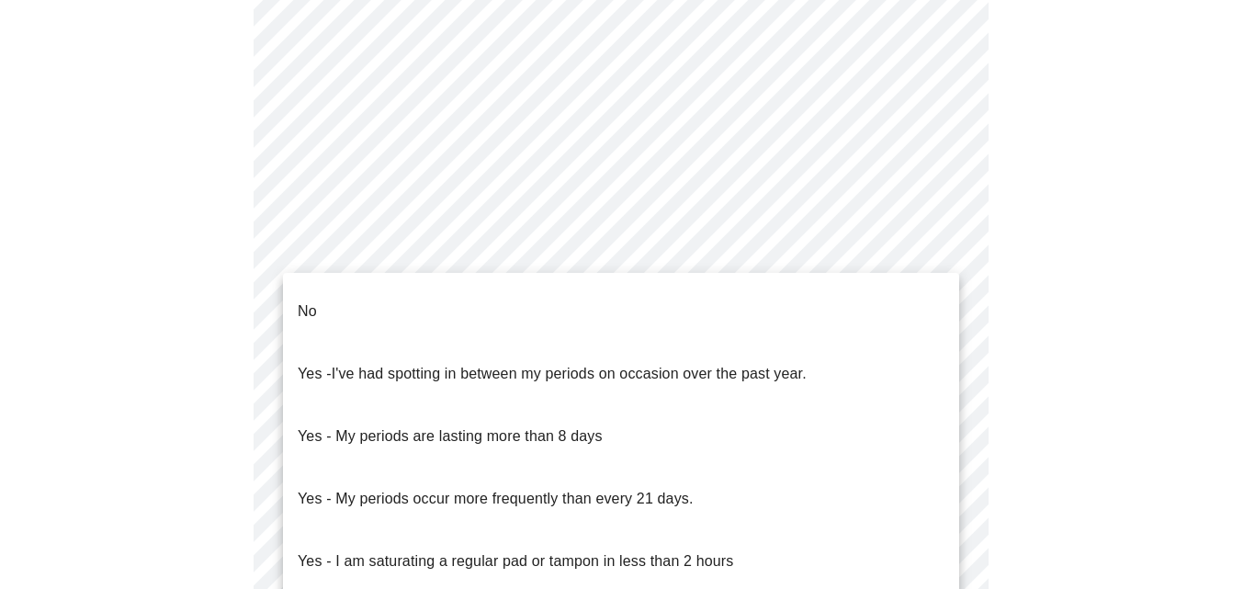
click at [904, 291] on li "No" at bounding box center [621, 311] width 676 height 62
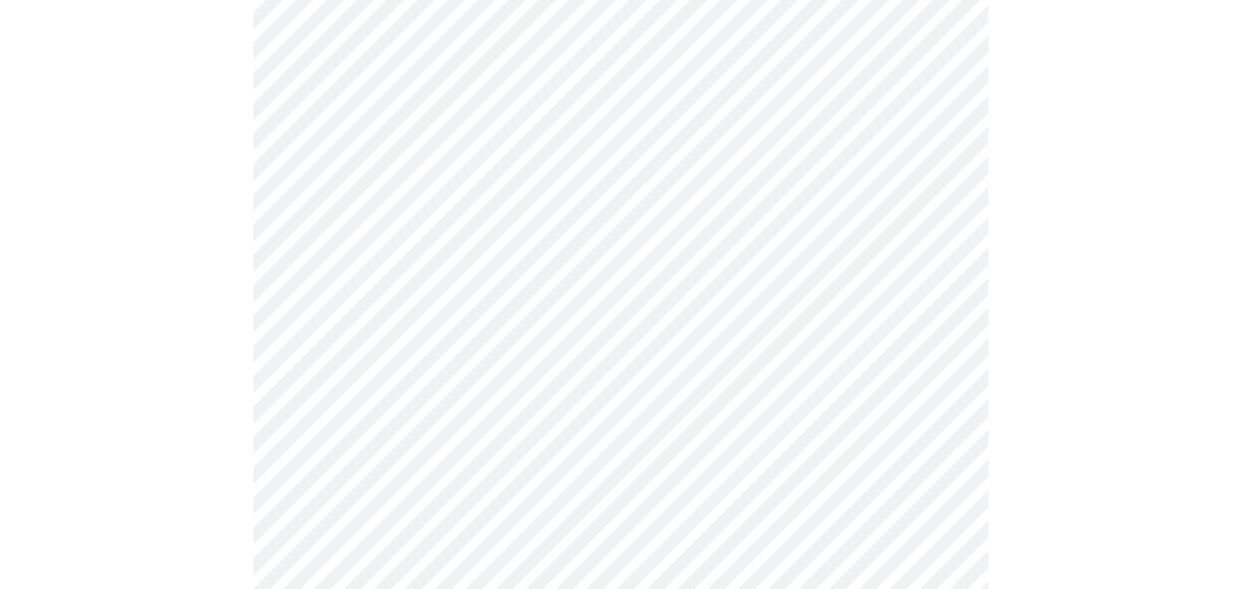
scroll to position [903, 0]
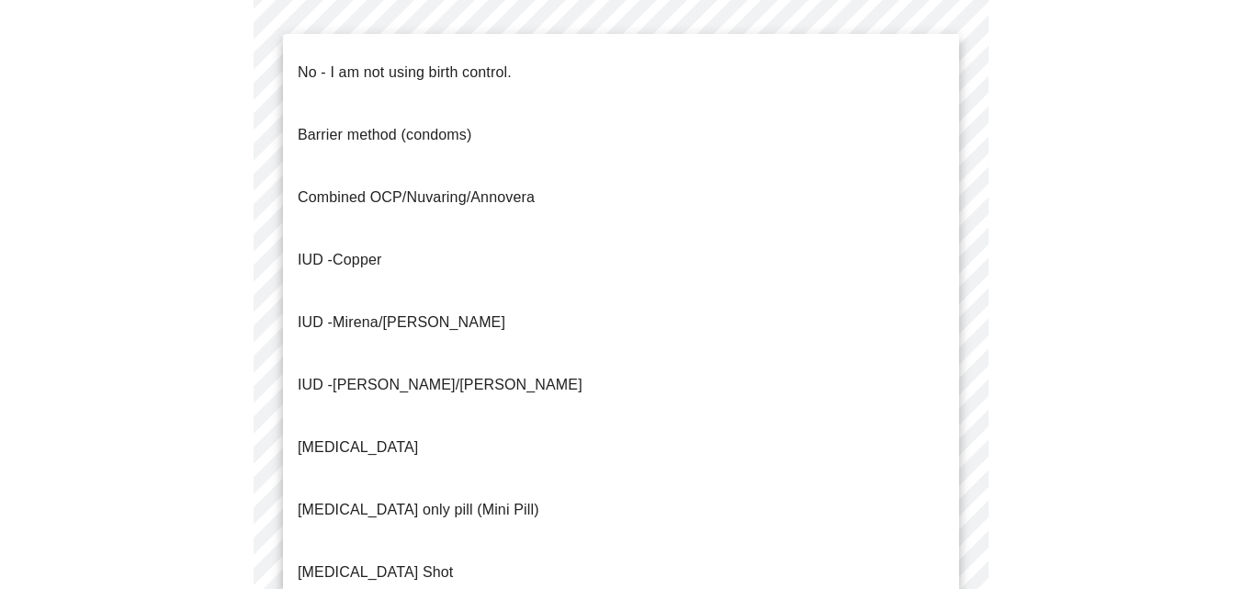
click at [939, 343] on body "MyMenopauseRx Appointments Messaging Labs Uploads Medications Community Refer a…" at bounding box center [627, 19] width 1240 height 1828
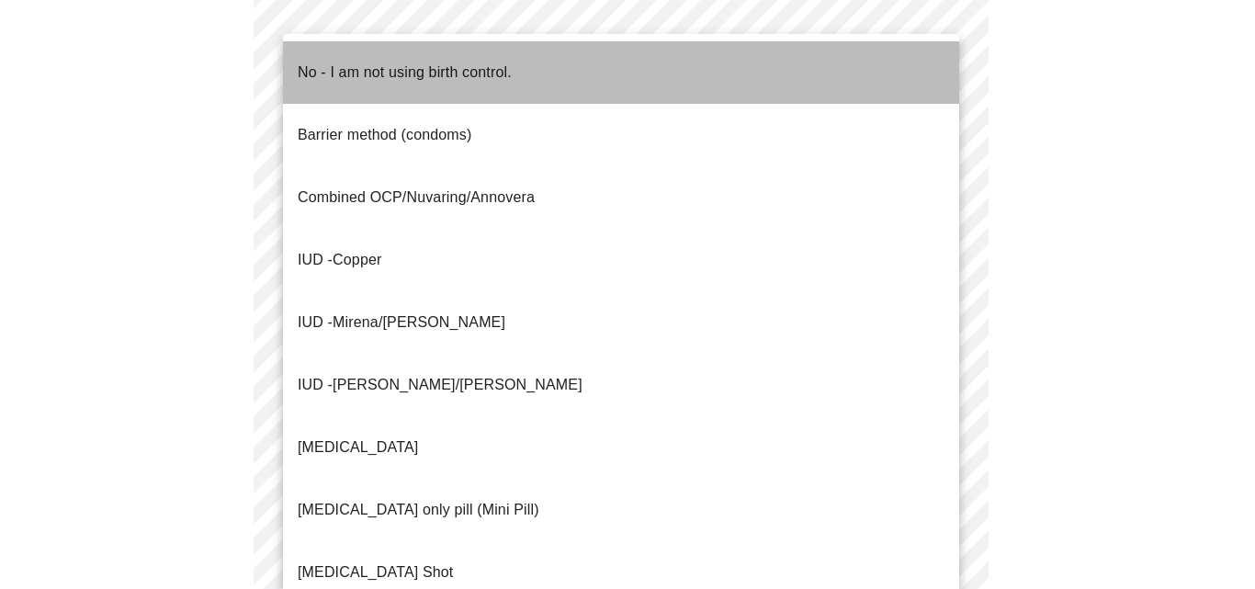
click at [893, 72] on li "No - I am not using birth control." at bounding box center [621, 72] width 676 height 62
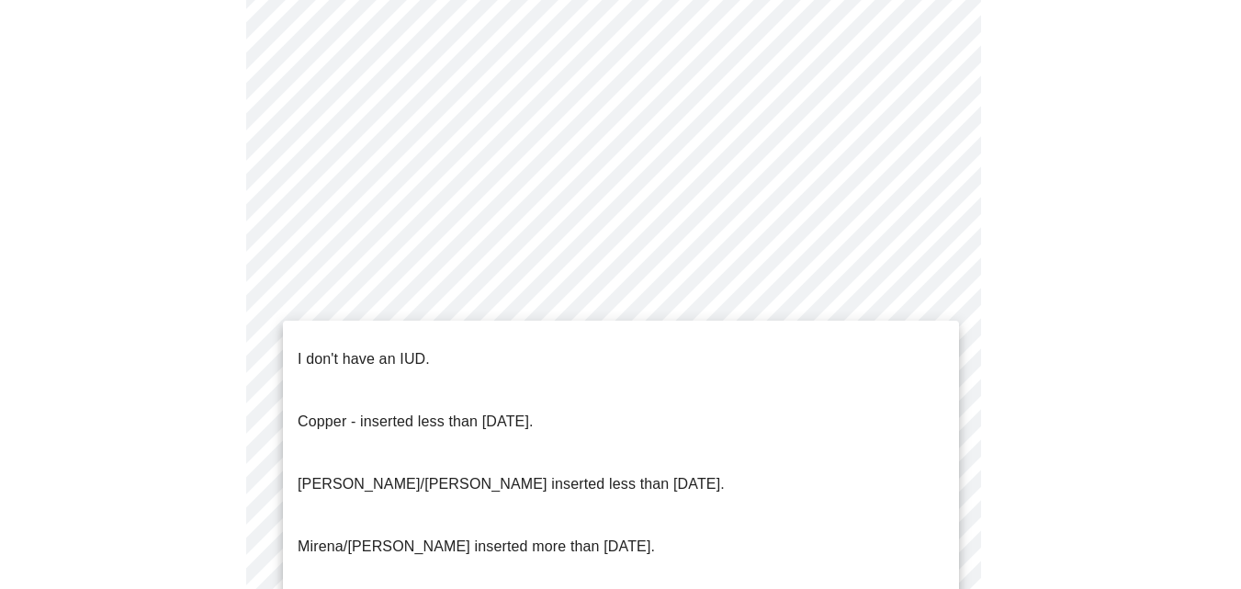
click at [941, 477] on body "MyMenopauseRx Appointments Messaging Labs Uploads Medications Community Refer a…" at bounding box center [620, 13] width 1226 height 1817
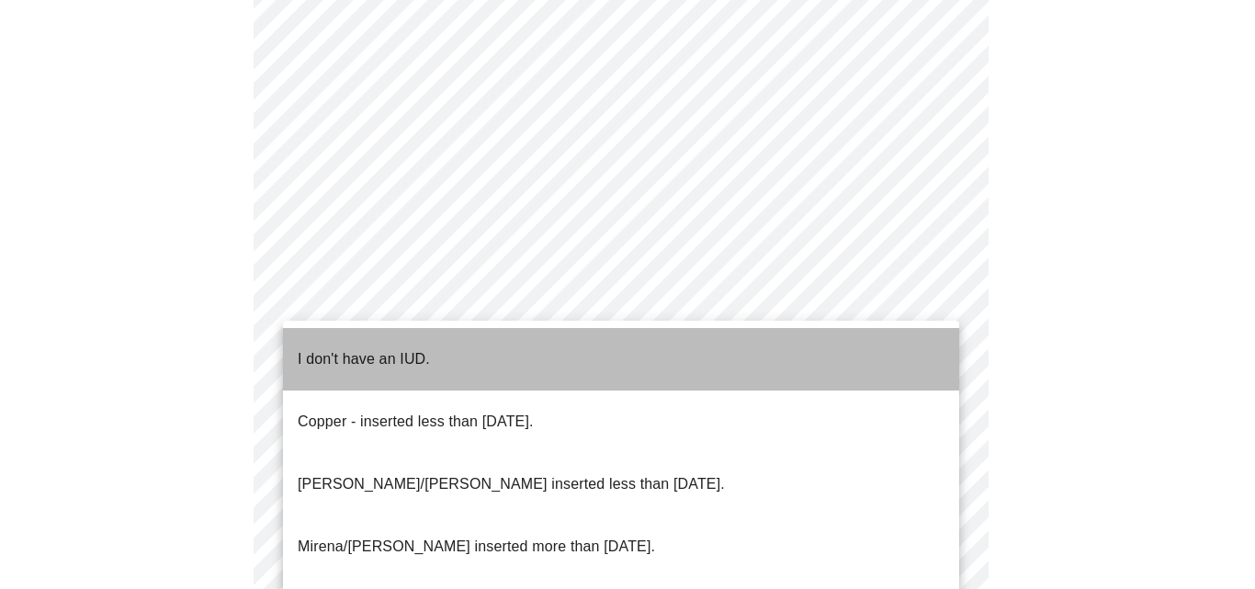
click at [884, 346] on li "I don't have an IUD." at bounding box center [621, 359] width 676 height 62
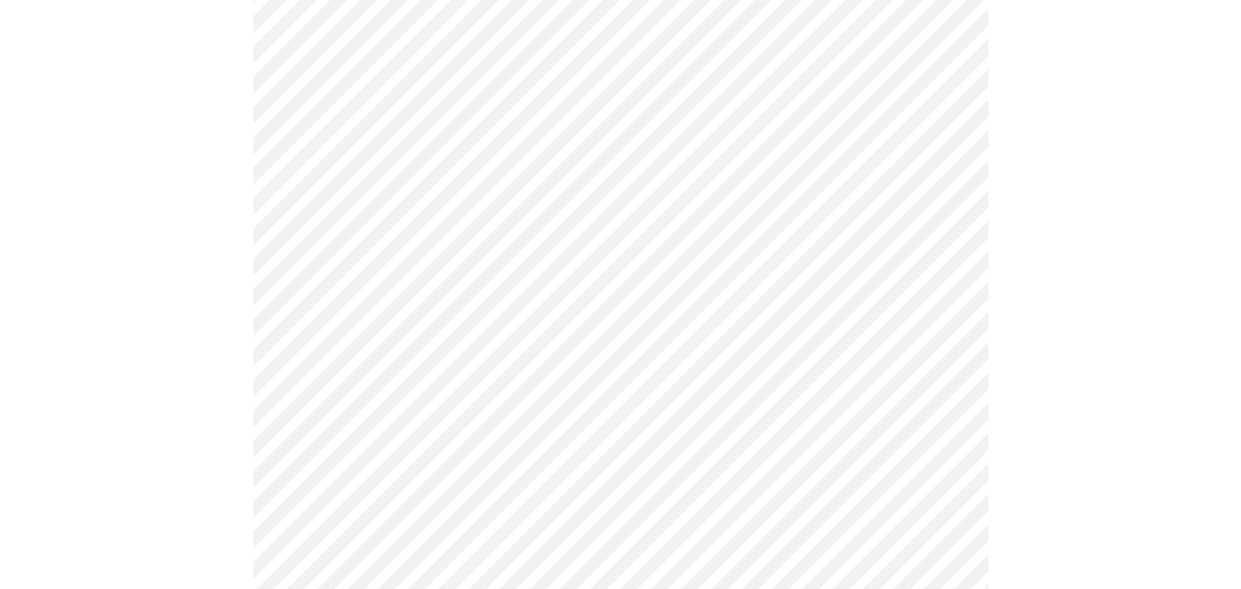
scroll to position [1118, 0]
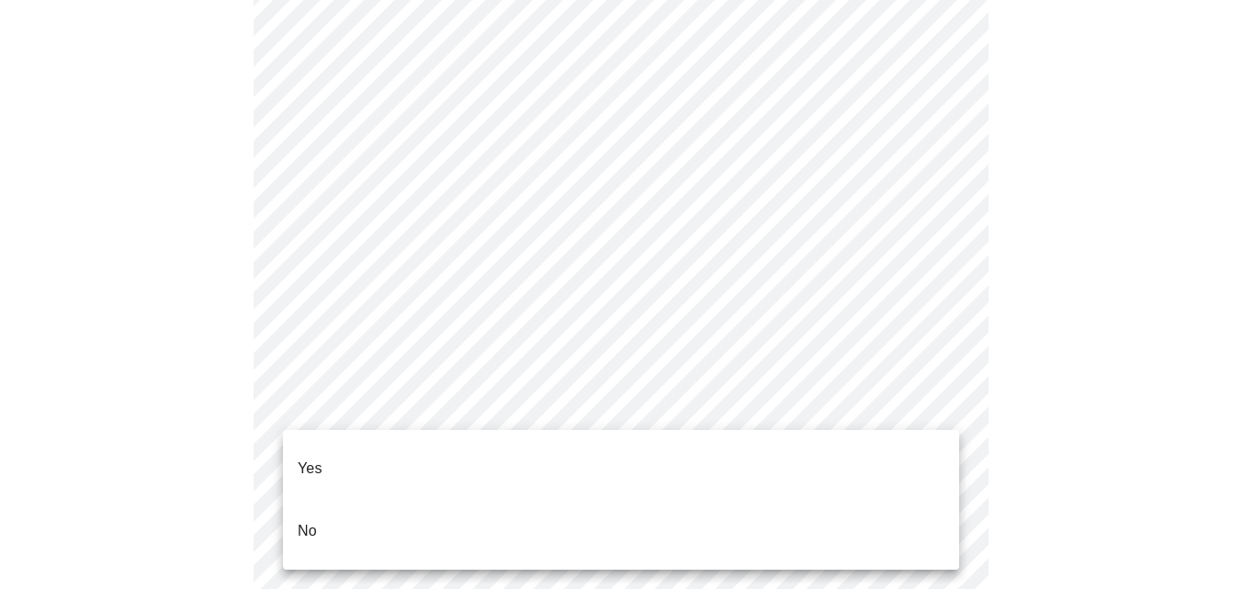
click at [916, 427] on div at bounding box center [627, 294] width 1255 height 589
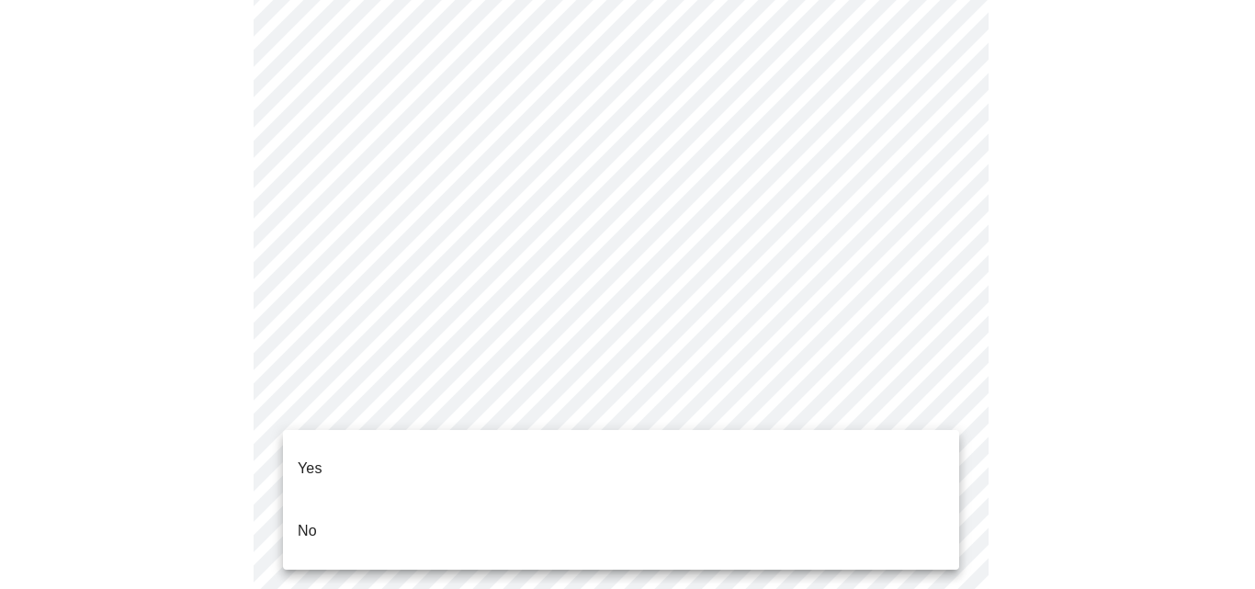
click at [885, 450] on li "Yes" at bounding box center [621, 468] width 676 height 62
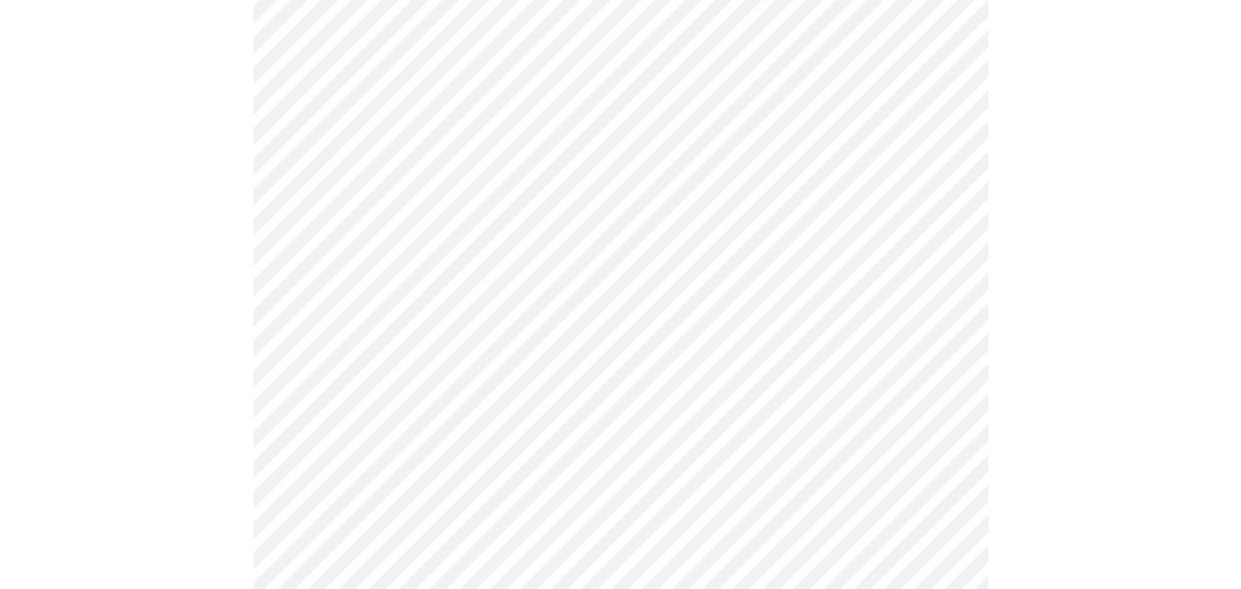
scroll to position [4817, 0]
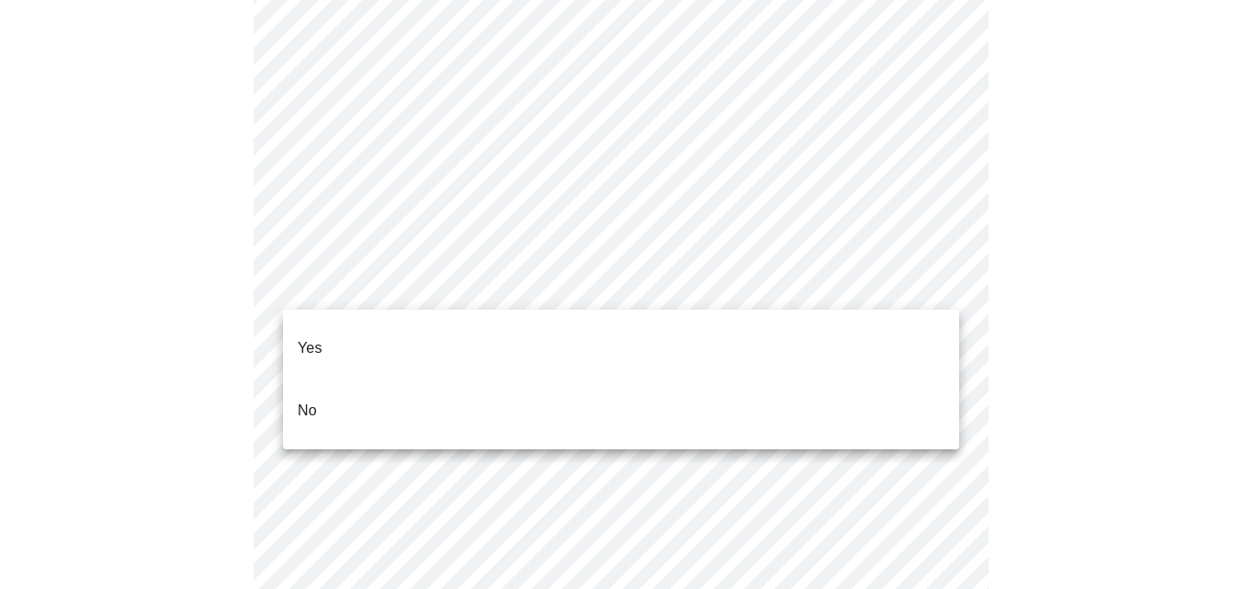
click at [886, 379] on li "No" at bounding box center [621, 410] width 676 height 62
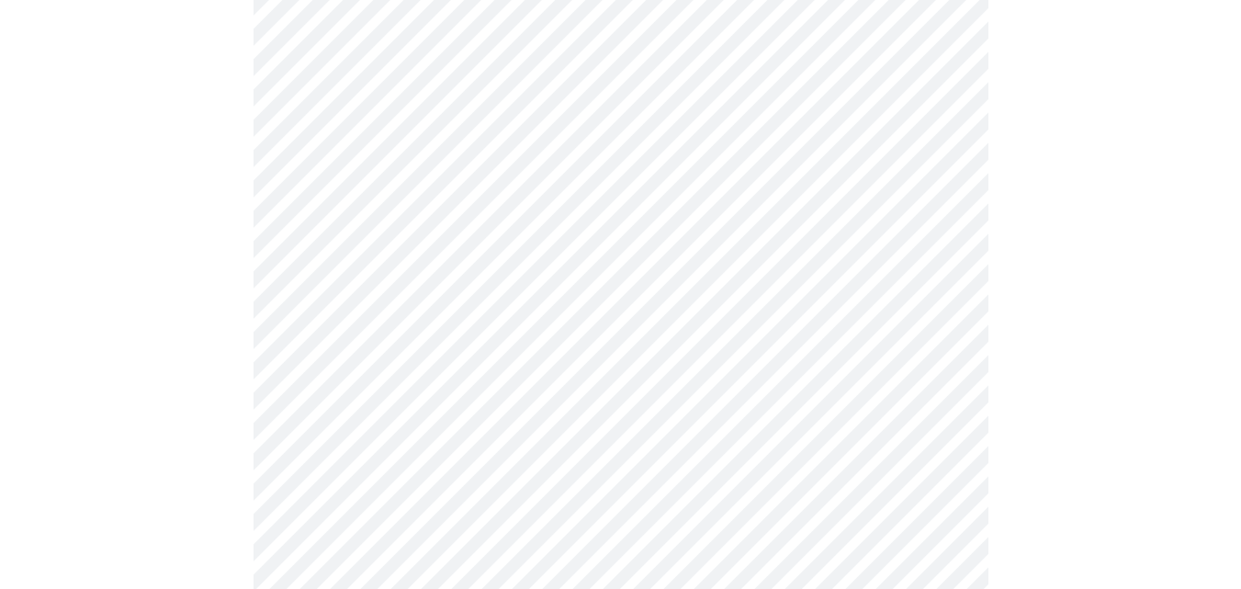
scroll to position [5058, 0]
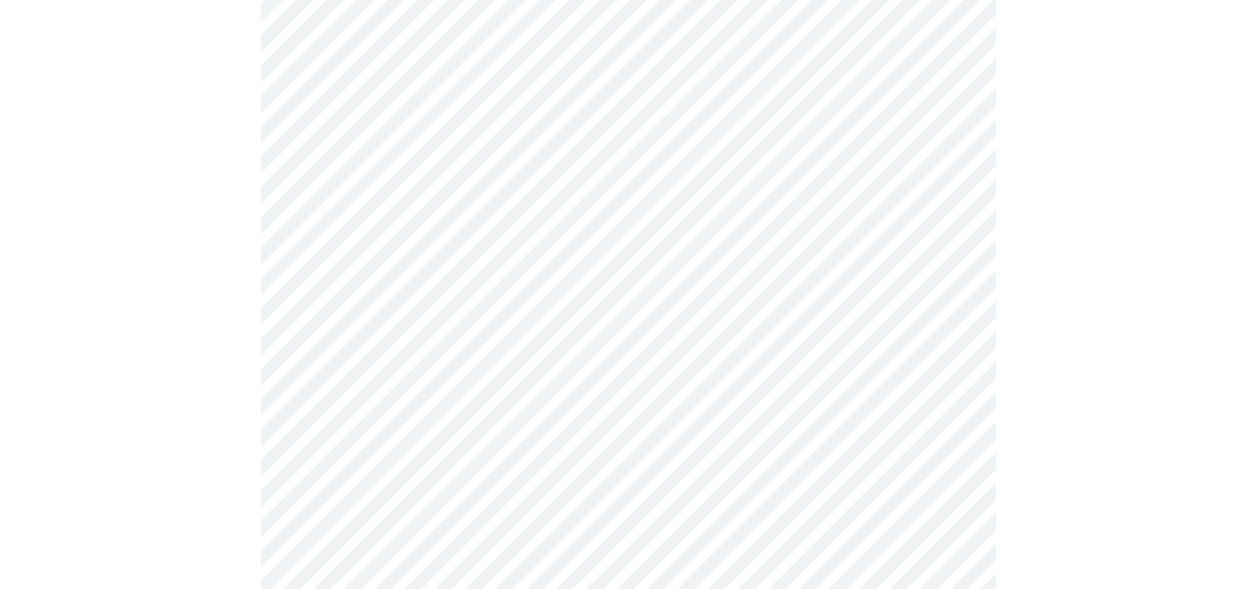
scroll to position [0, 0]
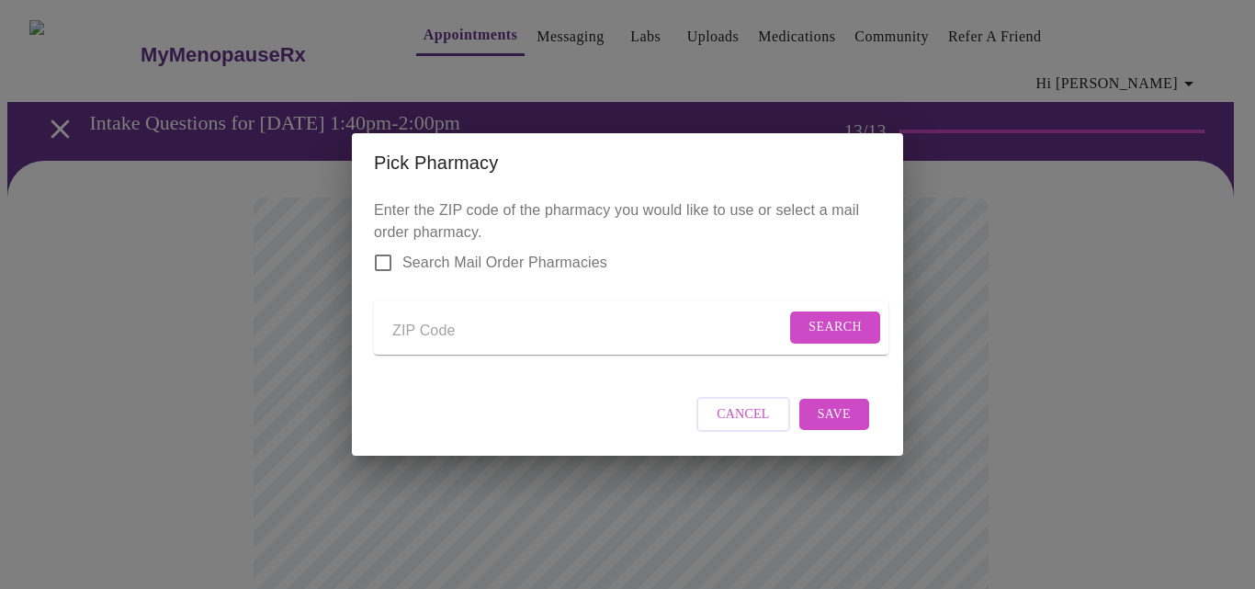
click at [421, 325] on input "Send a message to your care team" at bounding box center [588, 330] width 393 height 29
type input "53147"
click at [819, 325] on span "Search" at bounding box center [834, 327] width 53 height 23
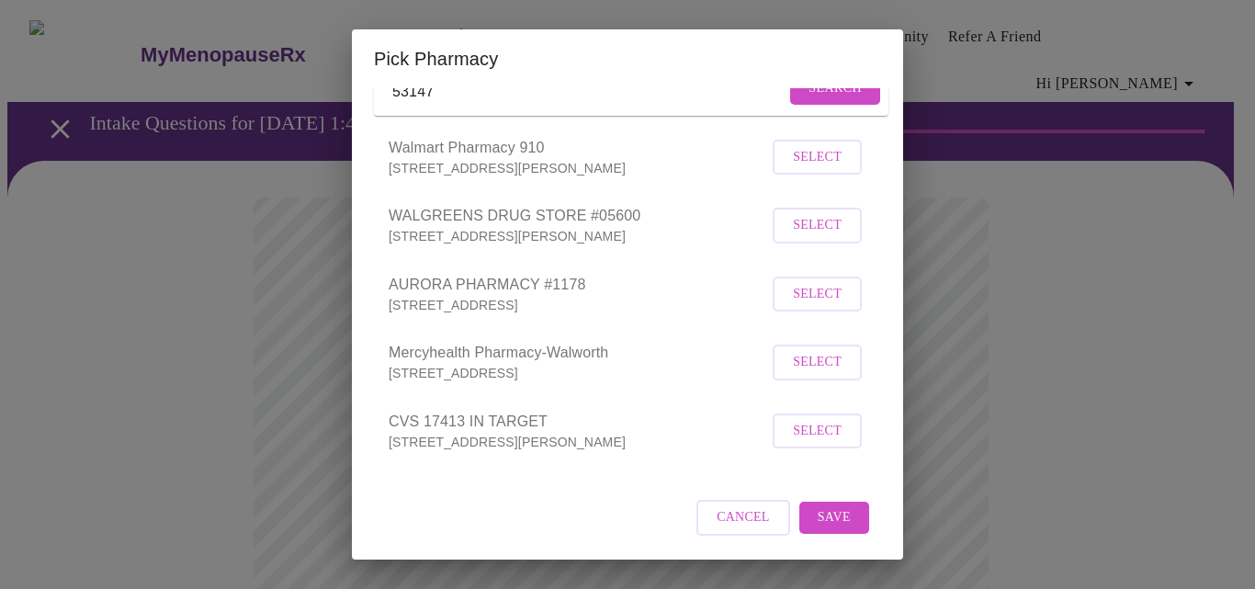
scroll to position [161, 0]
click at [793, 423] on span "Select" at bounding box center [817, 431] width 49 height 23
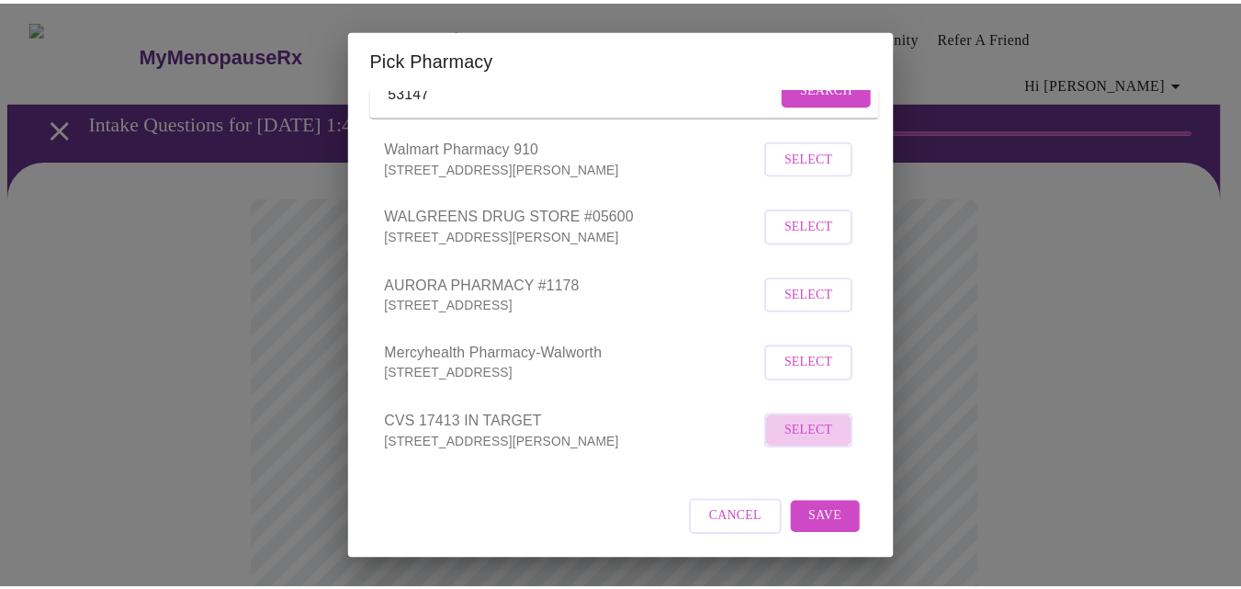
scroll to position [158, 0]
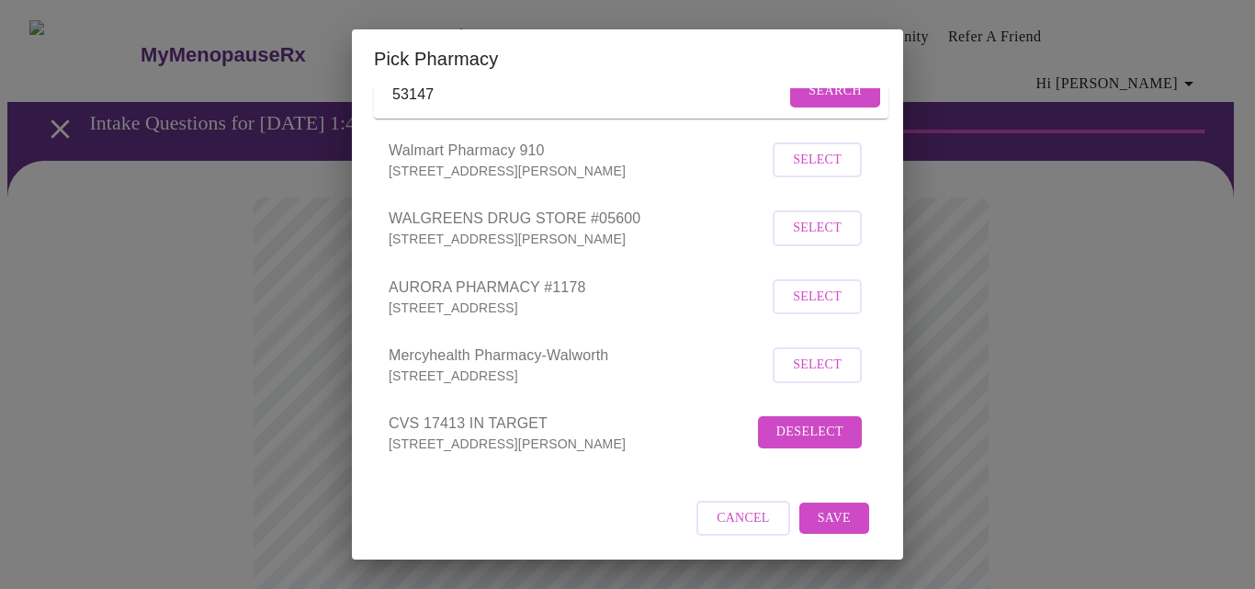
click at [817, 516] on span "Save" at bounding box center [833, 518] width 33 height 23
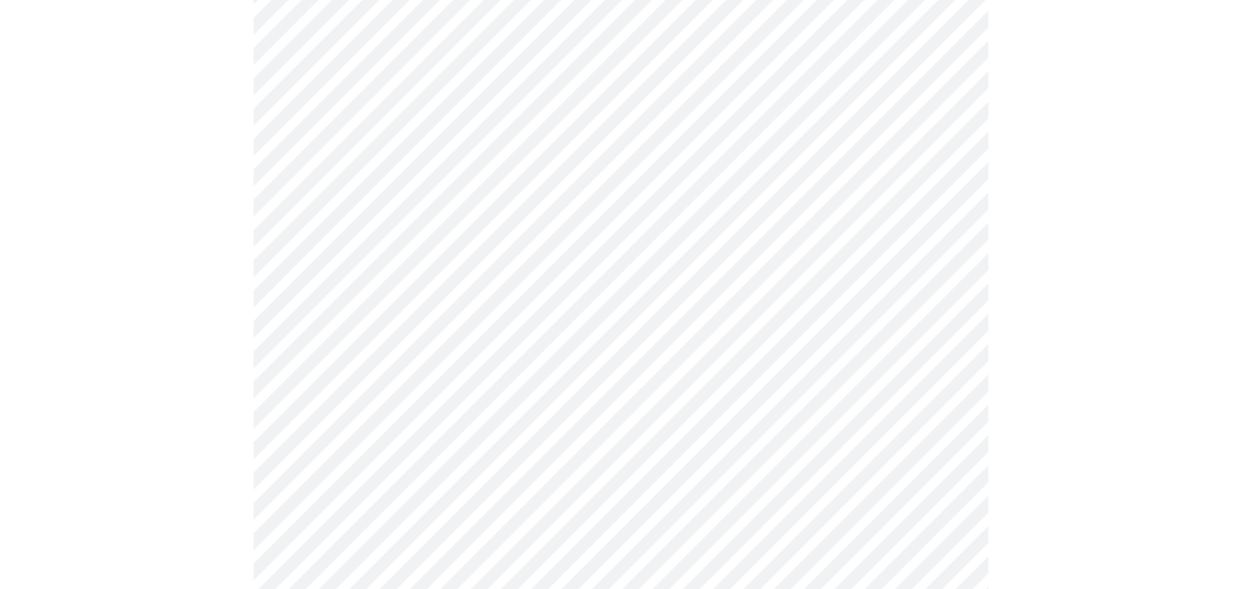
scroll to position [1153, 0]
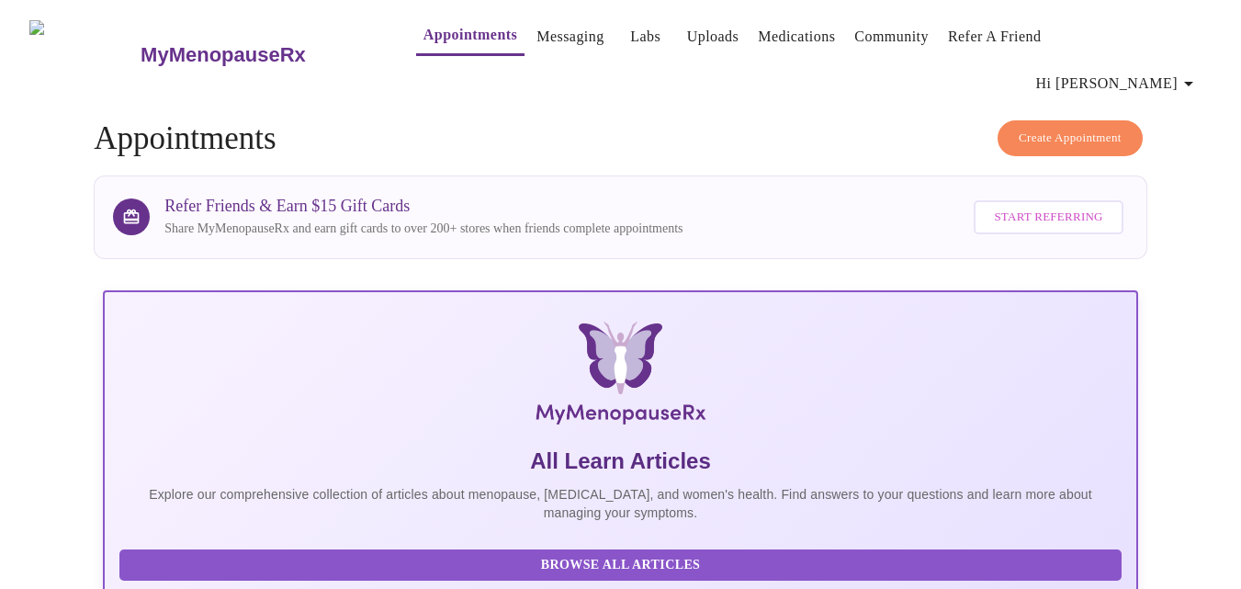
click at [1192, 73] on icon "button" at bounding box center [1188, 84] width 22 height 22
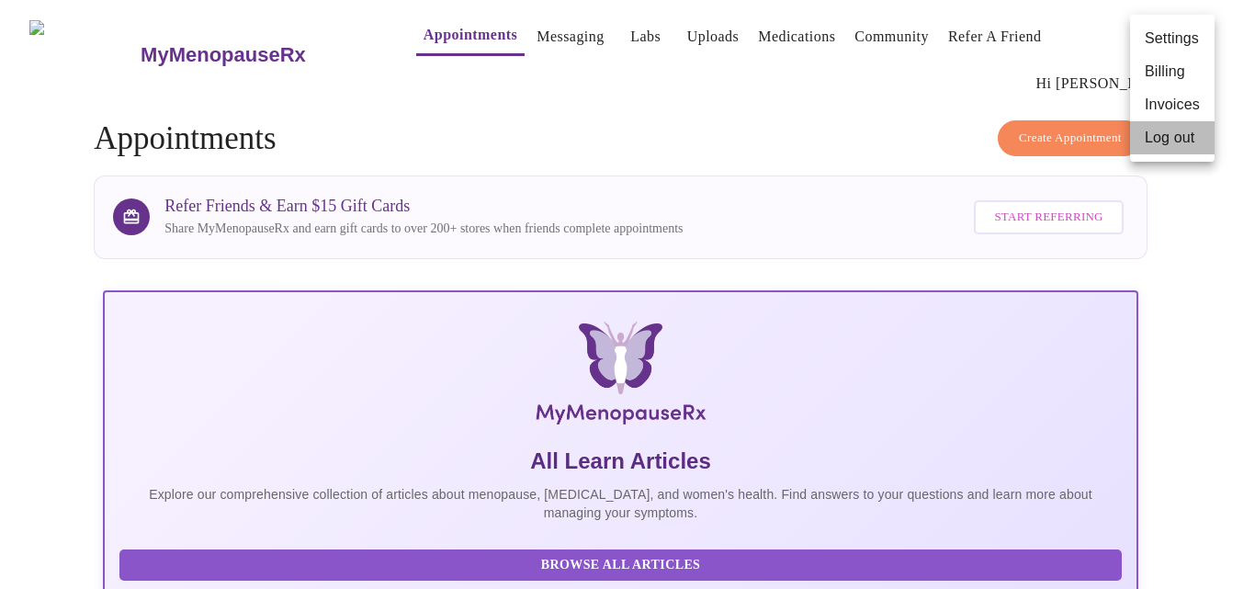
click at [1184, 131] on li "Log out" at bounding box center [1172, 137] width 84 height 33
